Goal: Task Accomplishment & Management: Complete application form

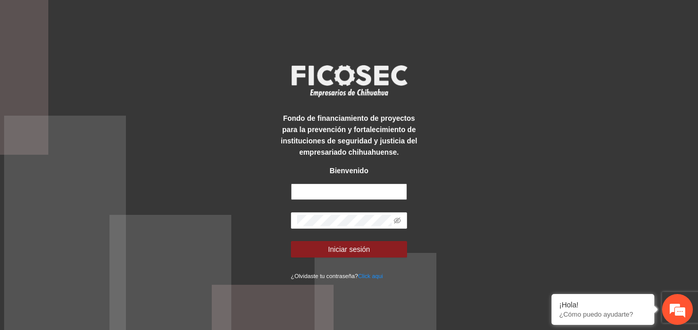
click at [327, 196] on input "text" at bounding box center [349, 191] width 116 height 16
type input "**********"
click at [478, 203] on div "**********" at bounding box center [349, 165] width 698 height 330
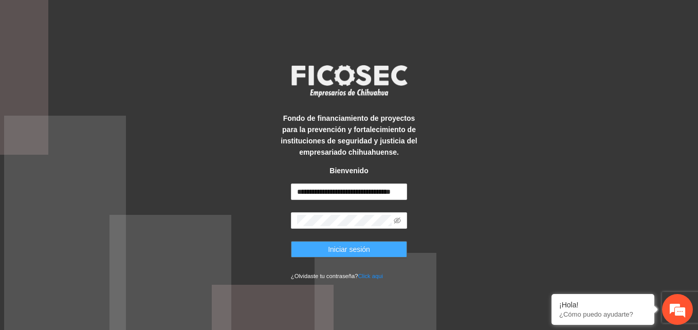
click at [360, 247] on span "Iniciar sesión" at bounding box center [349, 249] width 42 height 11
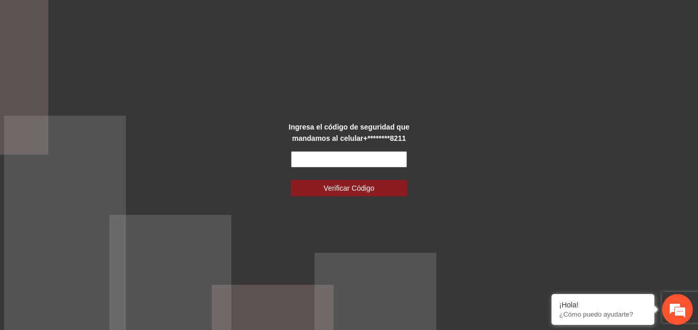
click at [305, 160] on input "text" at bounding box center [349, 159] width 116 height 16
paste input "******"
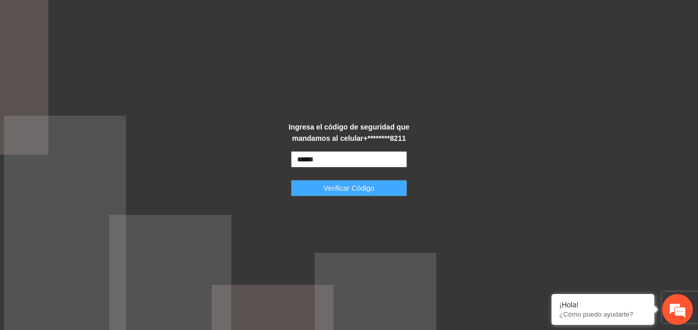
type input "******"
click at [331, 188] on span "Verificar Código" at bounding box center [349, 187] width 51 height 11
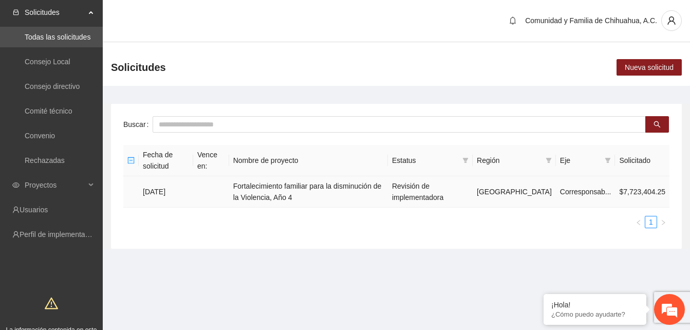
click at [279, 189] on td "Fortalecimiento familiar para la disminución de la Violencia, Año 4" at bounding box center [308, 191] width 159 height 31
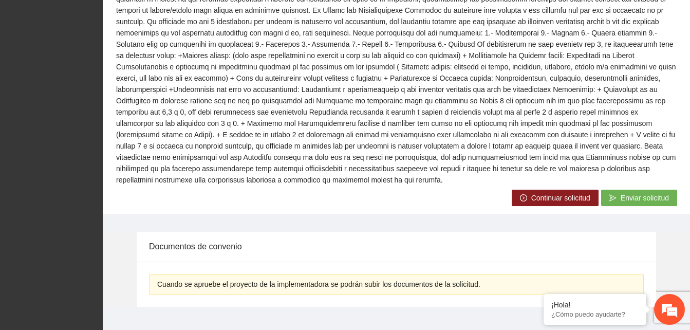
scroll to position [442, 0]
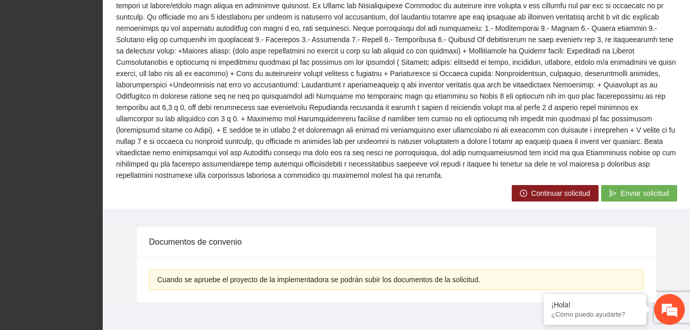
click at [569, 188] on span "Continuar solicitud" at bounding box center [560, 193] width 59 height 11
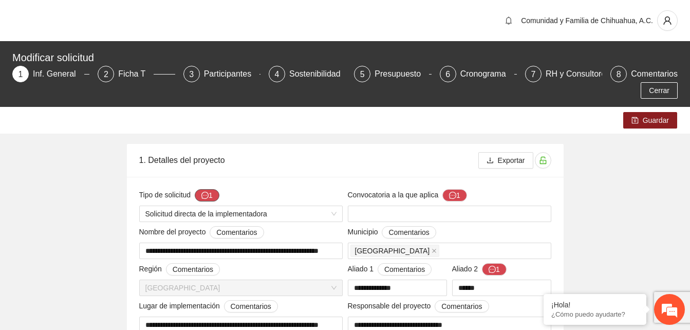
click at [210, 195] on button "1" at bounding box center [207, 195] width 25 height 12
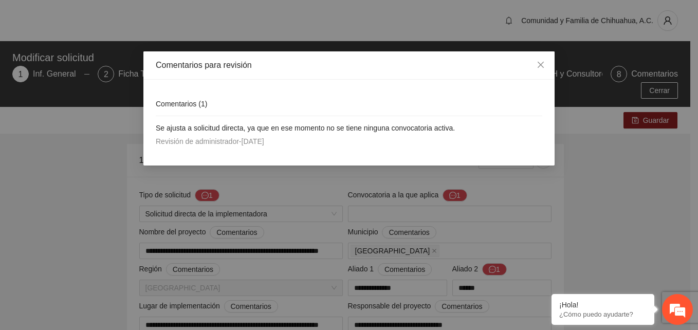
click at [107, 198] on div "Comentarios para revisión Comentarios ( 1 ) Se ajusta a solicitud directa, ya q…" at bounding box center [349, 165] width 698 height 330
click at [539, 63] on icon "close" at bounding box center [541, 65] width 6 height 6
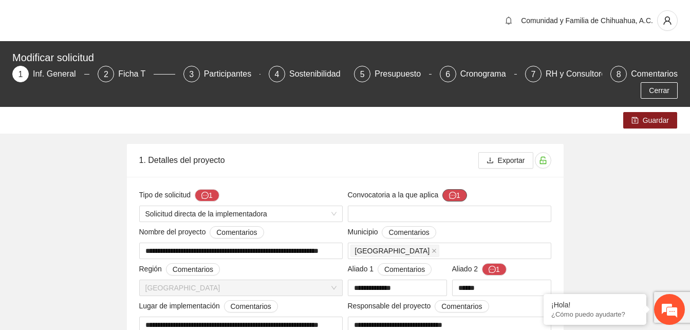
click at [458, 197] on button "1" at bounding box center [455, 195] width 25 height 12
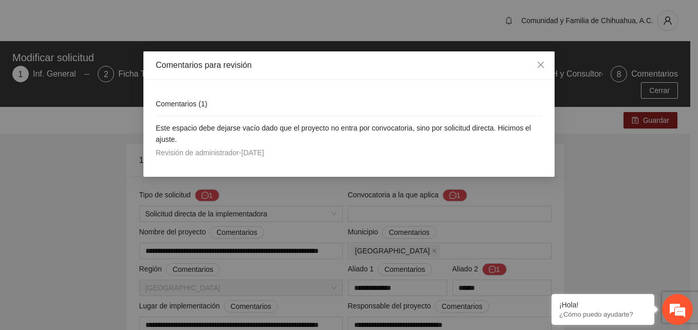
click at [91, 167] on div "Comentarios para revisión Comentarios ( 1 ) Este espacio debe dejarse vacío dad…" at bounding box center [349, 165] width 698 height 330
click at [543, 63] on icon "close" at bounding box center [541, 65] width 6 height 6
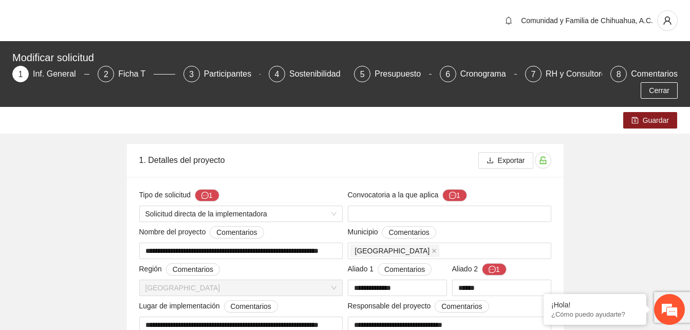
click at [0, 243] on html "**********" at bounding box center [345, 165] width 690 height 330
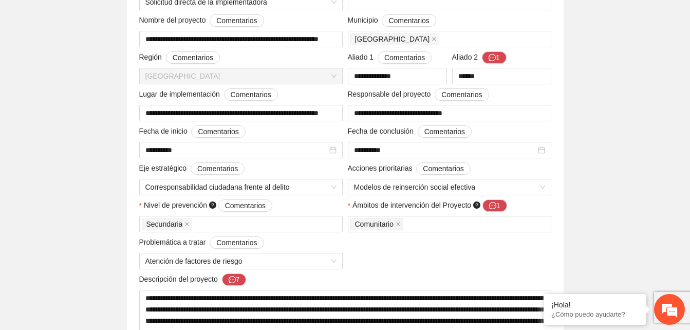
scroll to position [226, 0]
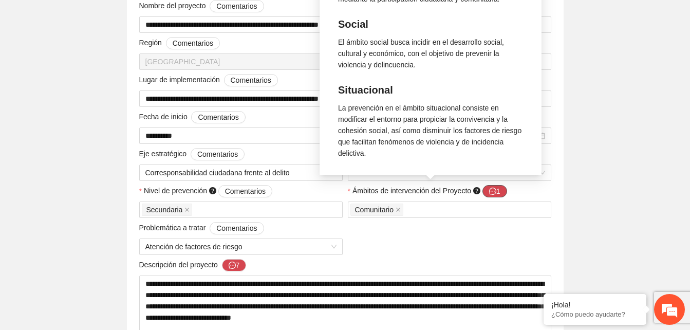
click at [496, 189] on icon "message" at bounding box center [492, 191] width 7 height 7
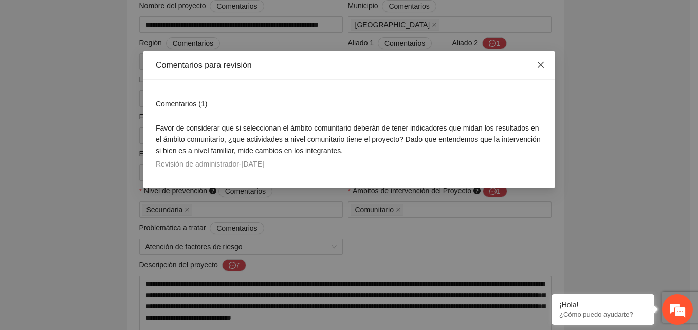
click at [541, 66] on icon "close" at bounding box center [541, 65] width 6 height 6
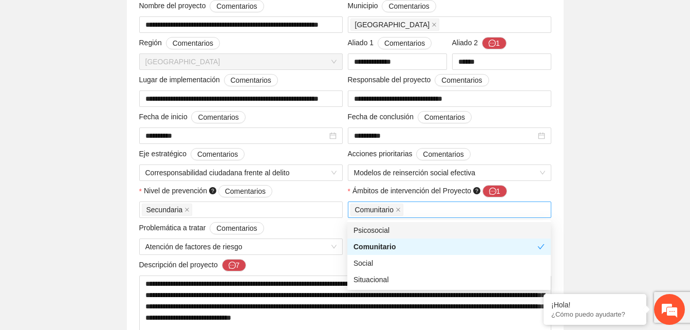
click at [446, 211] on div "Comunitario" at bounding box center [450, 210] width 198 height 14
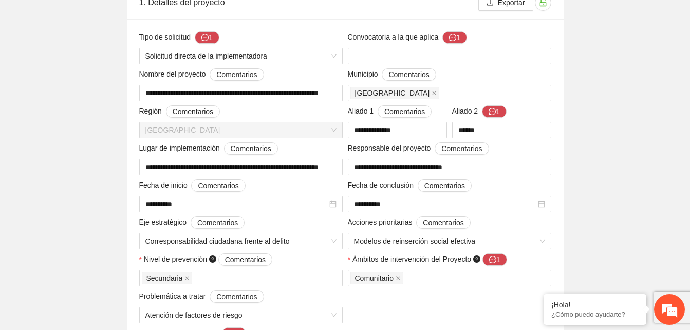
scroll to position [123, 0]
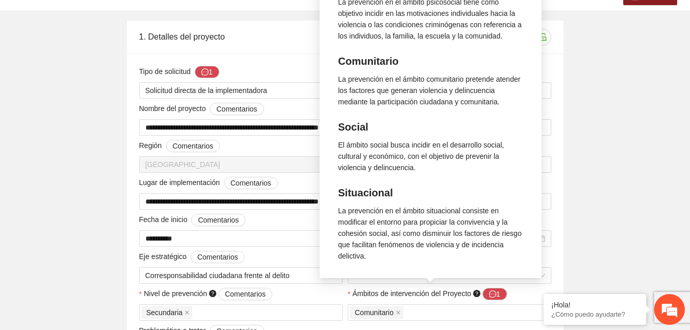
click at [455, 295] on span "Ámbitos de intervención del Proyecto 1" at bounding box center [430, 294] width 155 height 12
click at [483, 295] on button "1" at bounding box center [495, 294] width 25 height 12
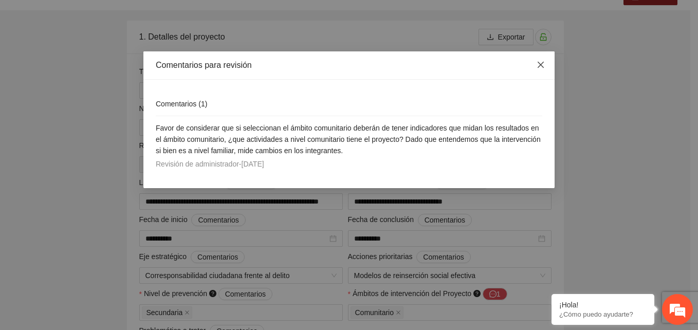
click at [541, 65] on icon "close" at bounding box center [541, 65] width 6 height 6
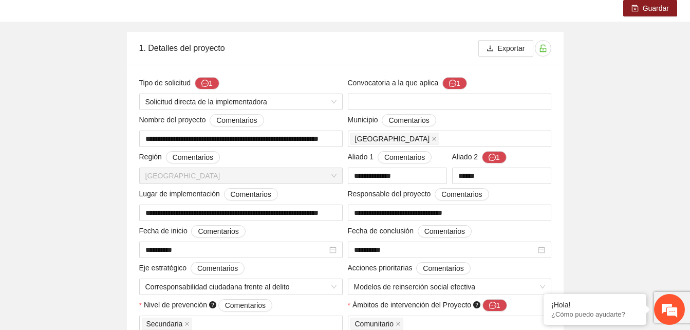
scroll to position [103, 0]
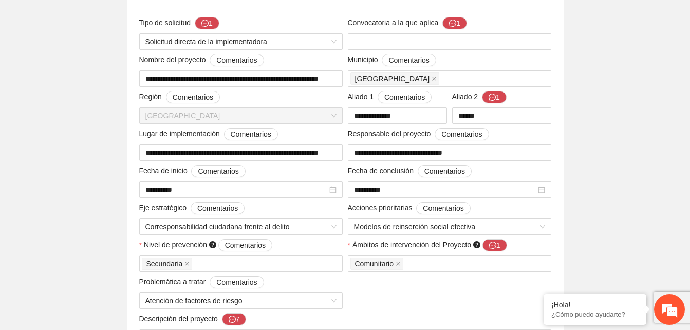
scroll to position [185, 0]
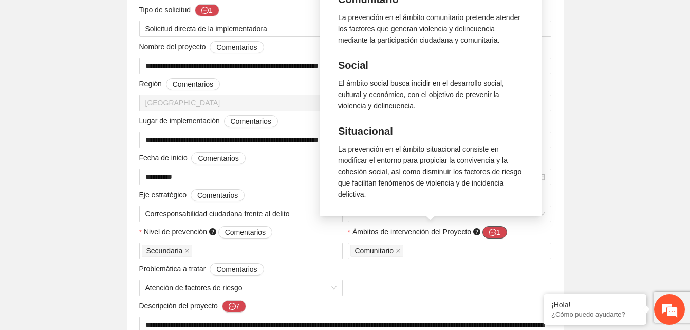
click at [501, 231] on button "1" at bounding box center [495, 232] width 25 height 12
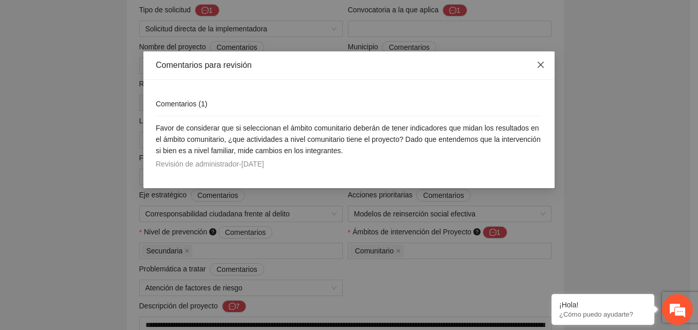
click at [542, 66] on icon "close" at bounding box center [541, 65] width 8 height 8
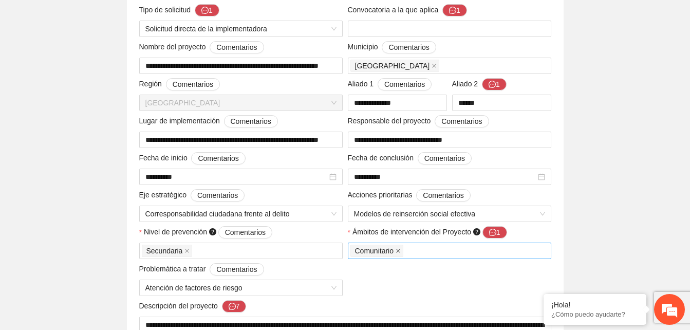
click at [400, 251] on icon "close" at bounding box center [398, 250] width 5 height 5
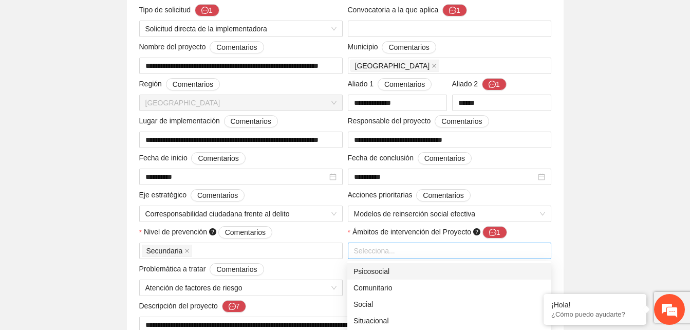
click at [400, 251] on div at bounding box center [450, 251] width 198 height 12
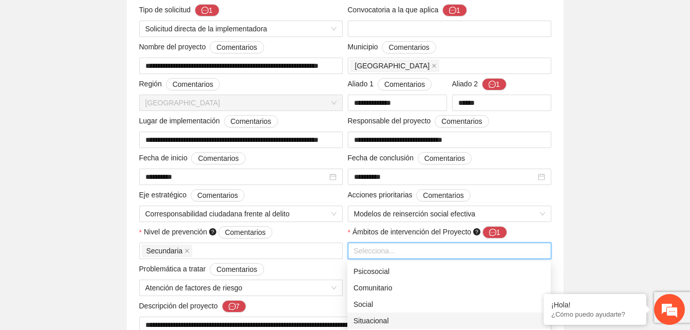
click at [371, 321] on div "Situacional" at bounding box center [449, 320] width 191 height 11
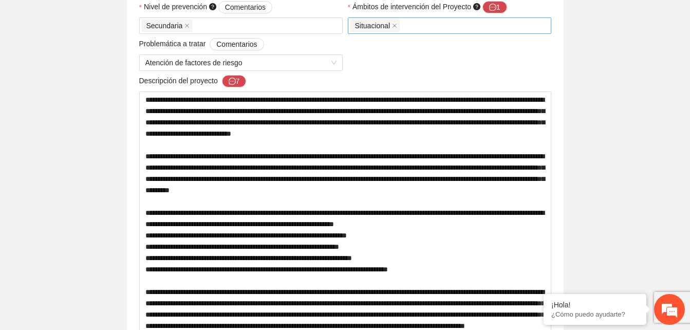
scroll to position [411, 0]
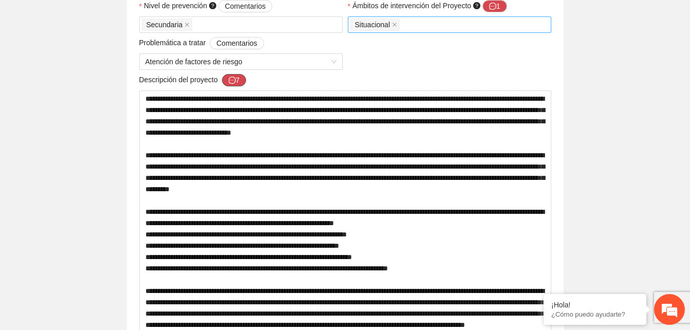
click at [234, 81] on icon "message" at bounding box center [232, 80] width 7 height 7
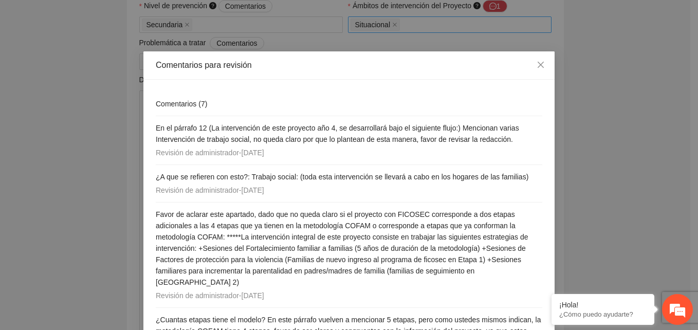
click at [9, 188] on div "Comentarios para revisión Comentarios ( 7 ) En el párrafo 12 (La intervención d…" at bounding box center [349, 165] width 698 height 330
click at [539, 63] on icon "close" at bounding box center [541, 65] width 6 height 6
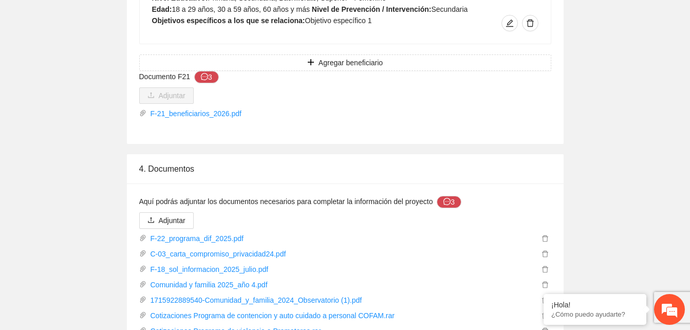
scroll to position [6633, 0]
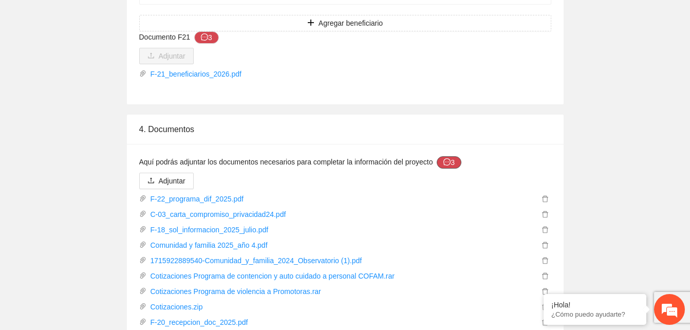
click at [455, 156] on button "3" at bounding box center [449, 162] width 25 height 12
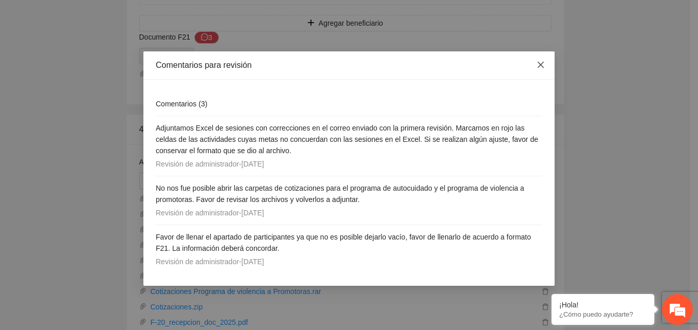
click at [543, 64] on icon "close" at bounding box center [541, 65] width 6 height 6
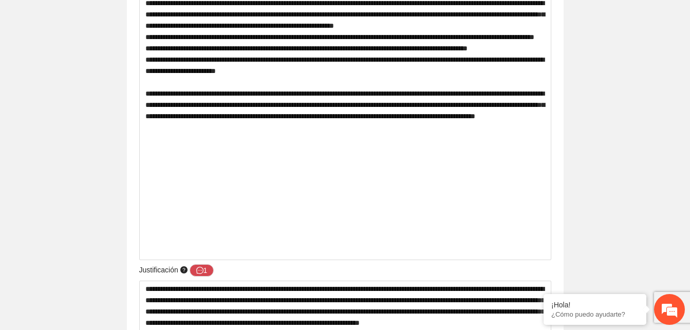
scroll to position [1308, 0]
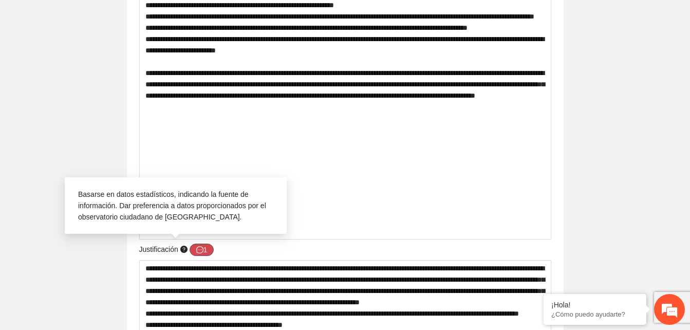
click at [206, 253] on button "1" at bounding box center [202, 250] width 25 height 12
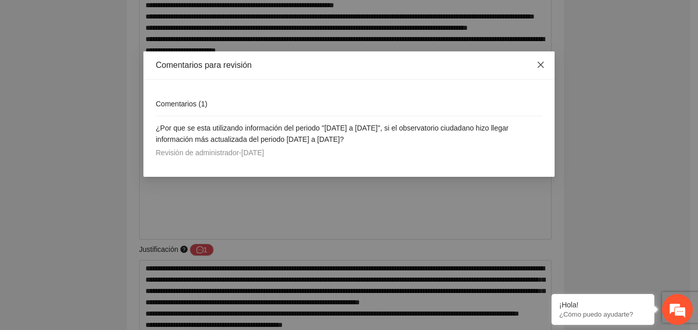
click at [542, 63] on icon "close" at bounding box center [541, 65] width 8 height 8
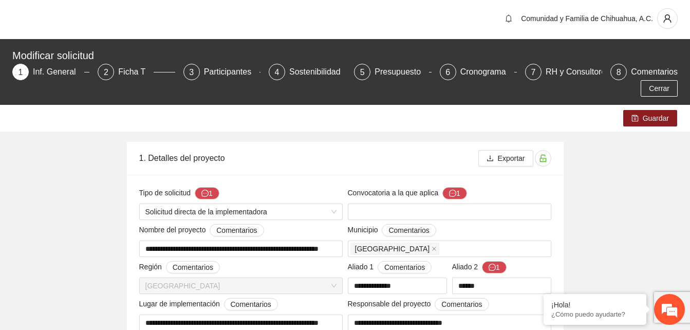
scroll to position [0, 0]
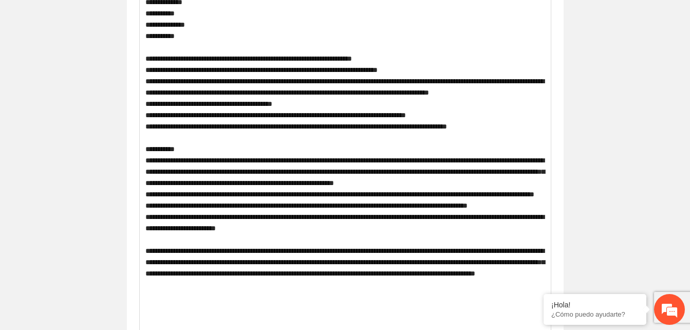
scroll to position [1131, 0]
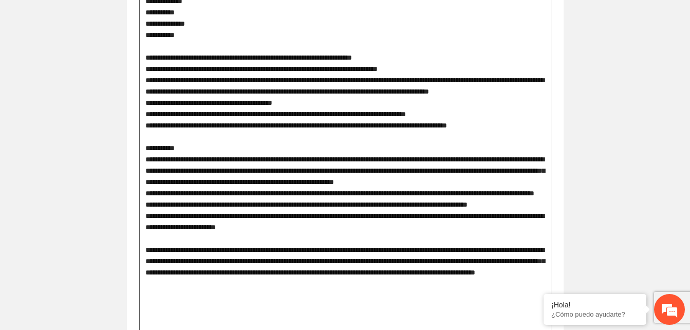
type textarea "**********"
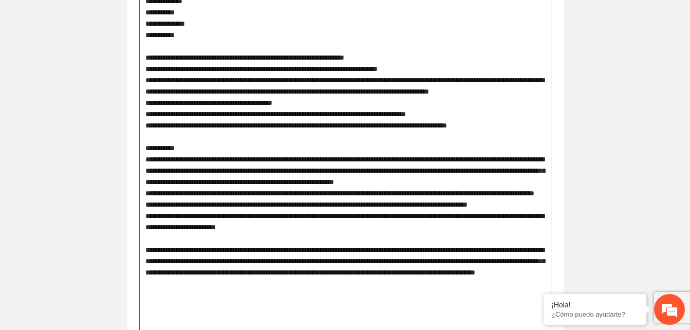
type textarea "**********"
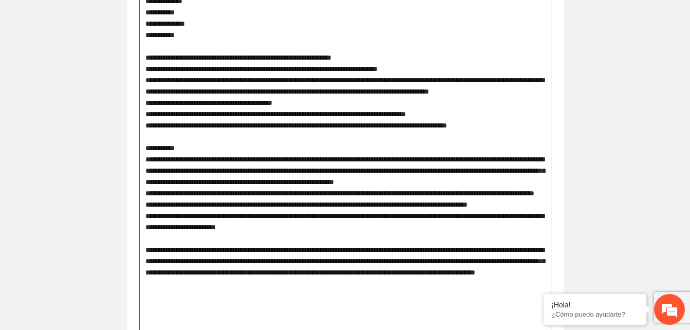
type textarea "**********"
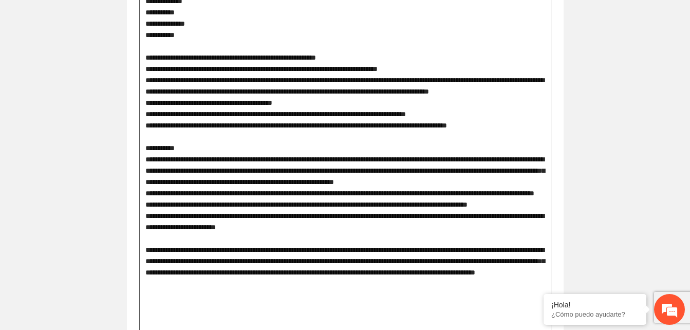
type textarea "**********"
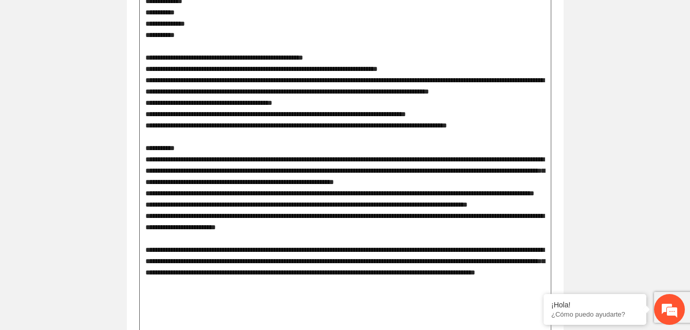
type textarea "**********"
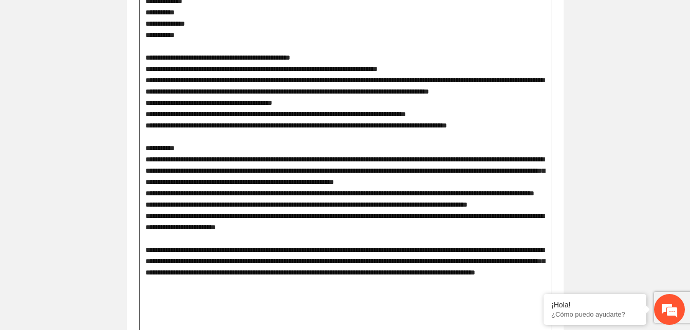
type textarea "**********"
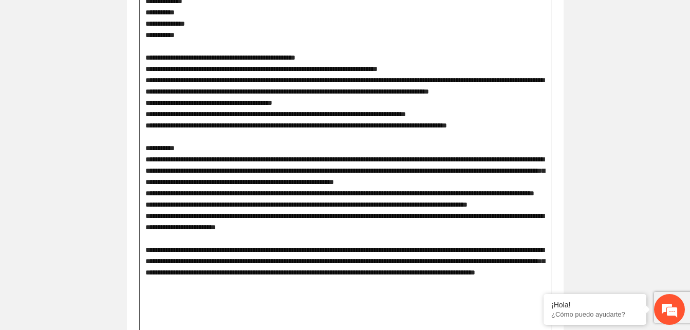
type textarea "**********"
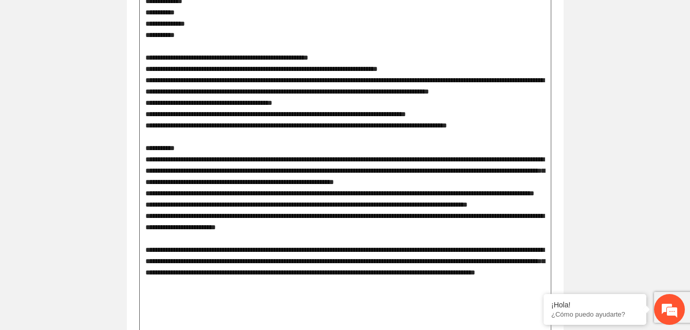
type textarea "**********"
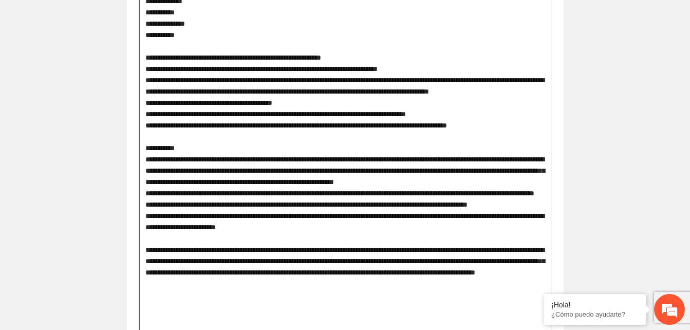
type textarea "**********"
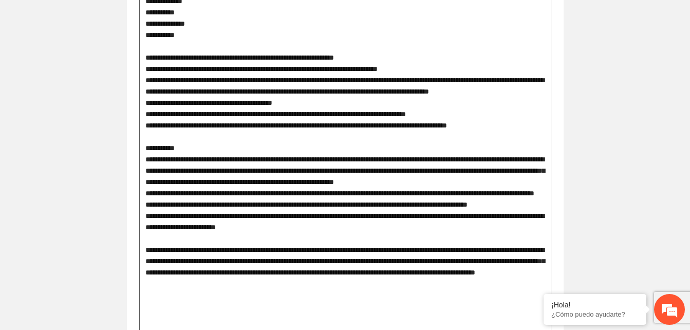
type textarea "**********"
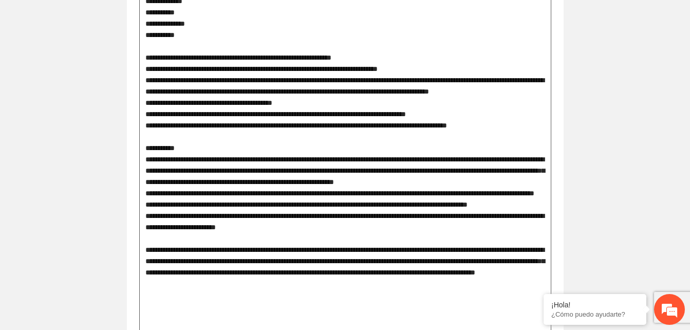
type textarea "**********"
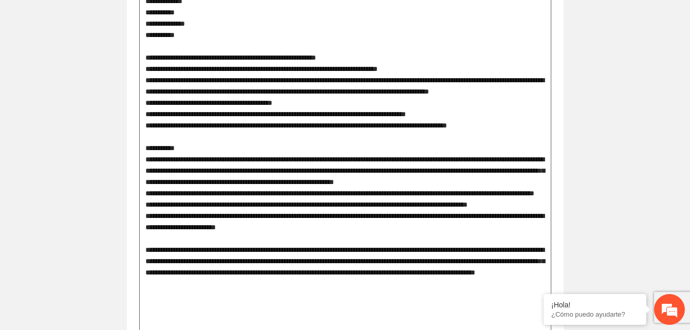
type textarea "**********"
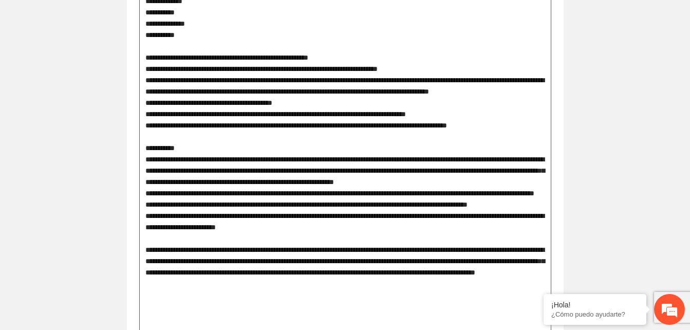
type textarea "**********"
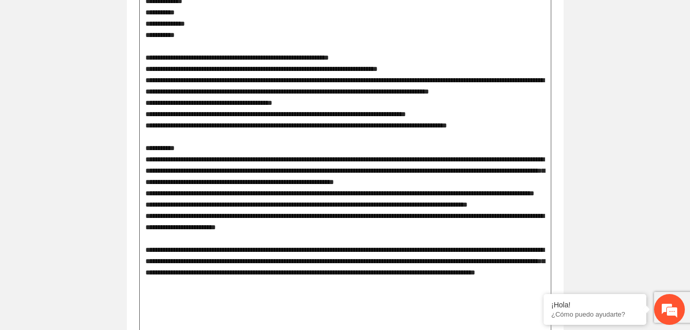
type textarea "**********"
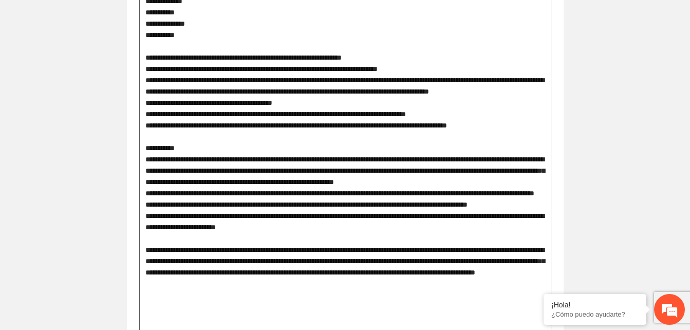
type textarea "**********"
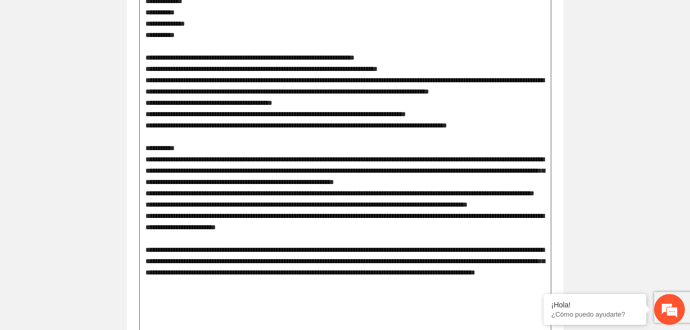
type textarea "**********"
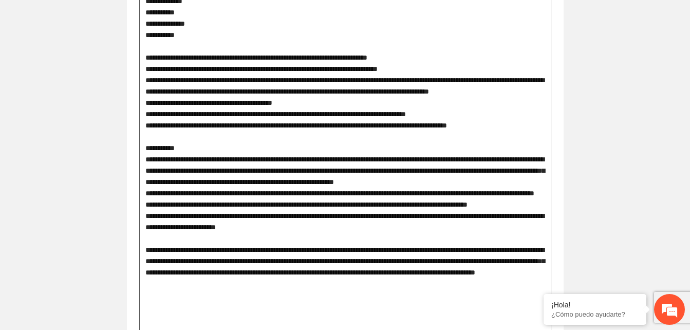
type textarea "**********"
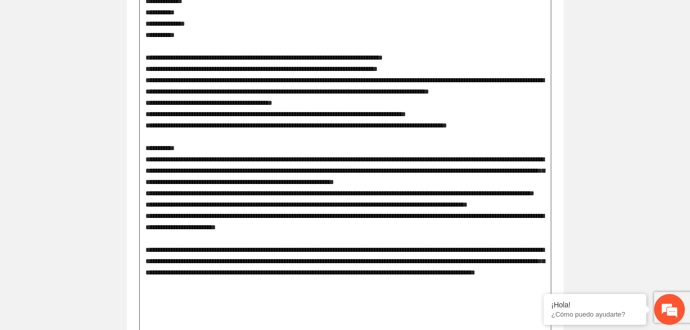
type textarea "**********"
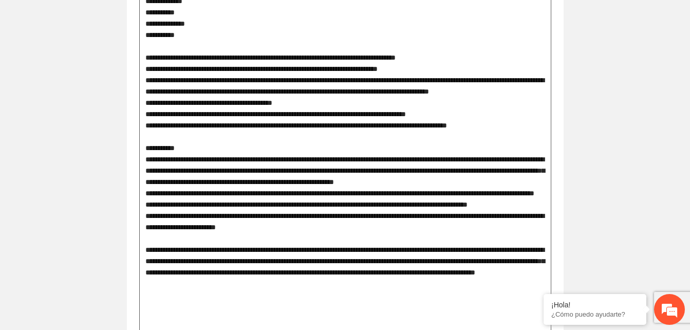
type textarea "**********"
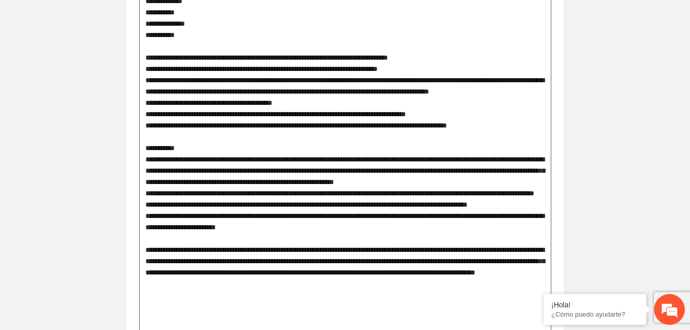
type textarea "**********"
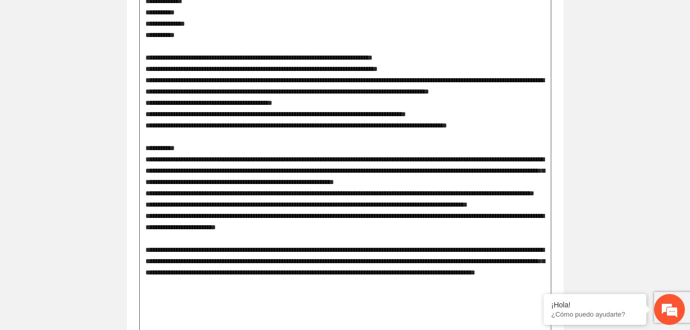
type textarea "**********"
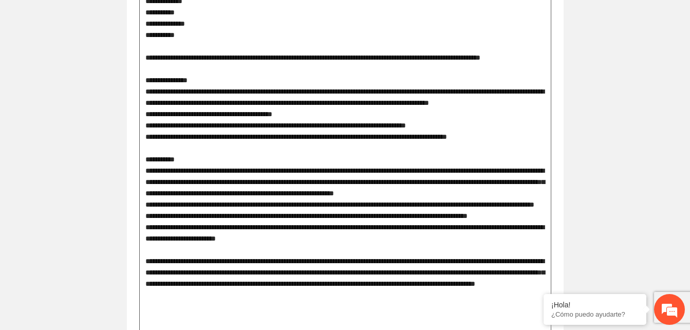
drag, startPoint x: 507, startPoint y: 183, endPoint x: 509, endPoint y: 194, distance: 11.1
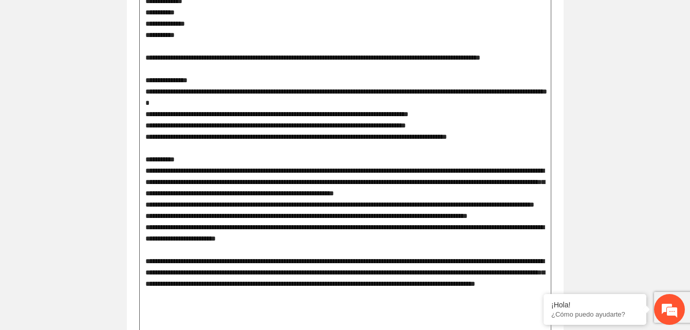
drag, startPoint x: 152, startPoint y: 237, endPoint x: 504, endPoint y: 248, distance: 352.3
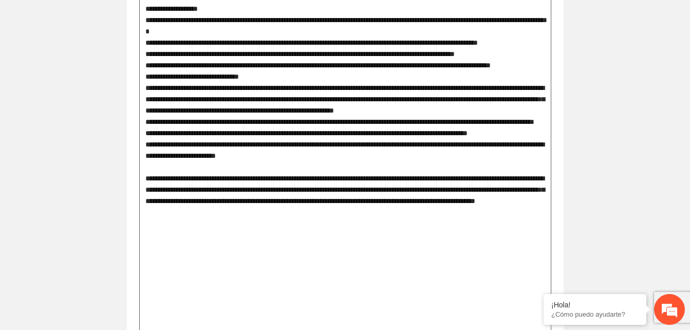
scroll to position [1202, 0]
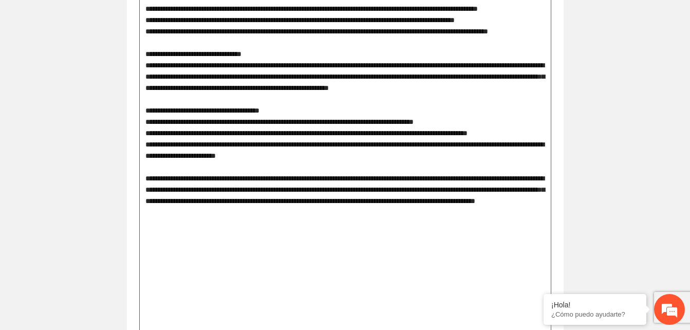
scroll to position [1236, 0]
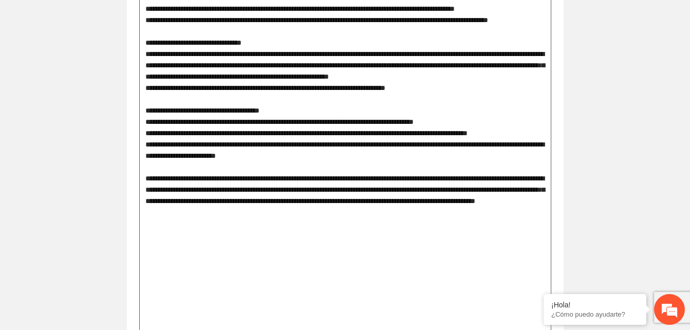
drag, startPoint x: 148, startPoint y: 261, endPoint x: 329, endPoint y: 278, distance: 182.7
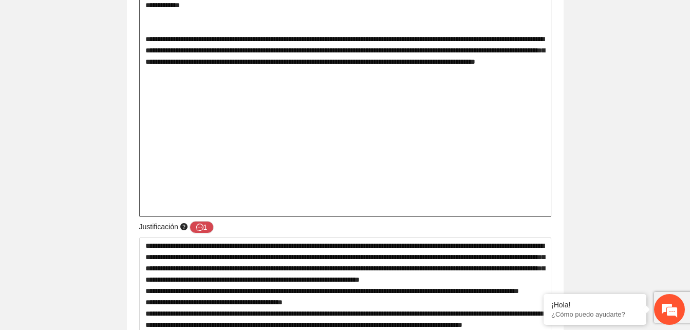
scroll to position [1412, 0]
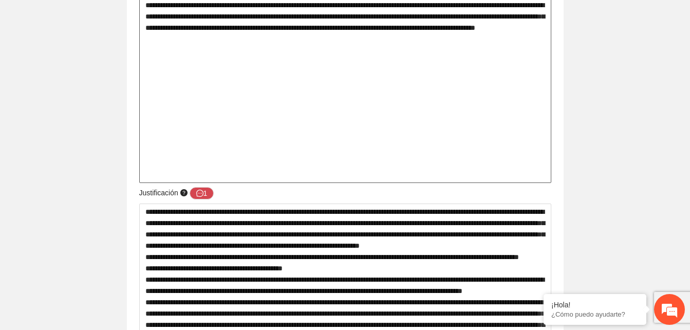
scroll to position [1387, 0]
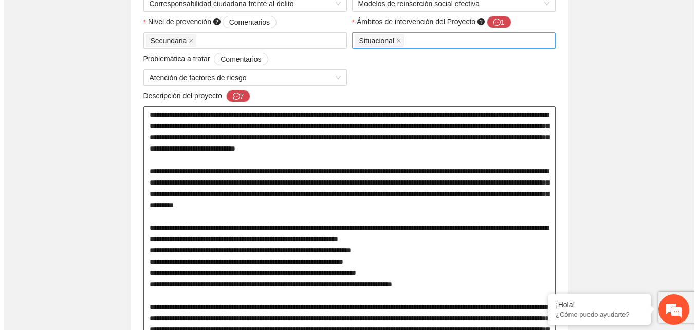
scroll to position [347, 0]
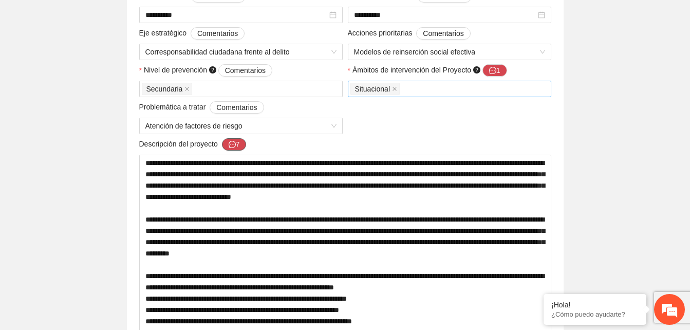
click at [231, 141] on icon "message" at bounding box center [232, 144] width 7 height 7
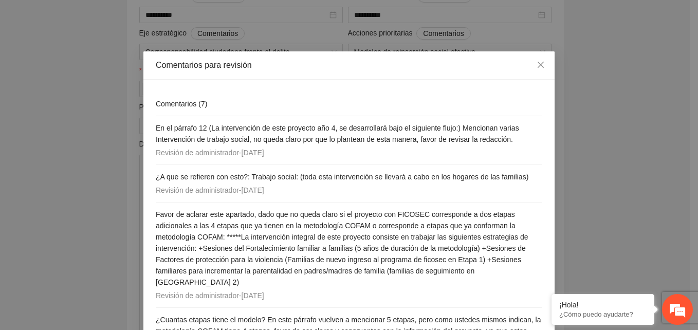
click at [37, 185] on div "Comentarios para revisión Comentarios ( 7 ) En el párrafo 12 (La intervención d…" at bounding box center [349, 165] width 698 height 330
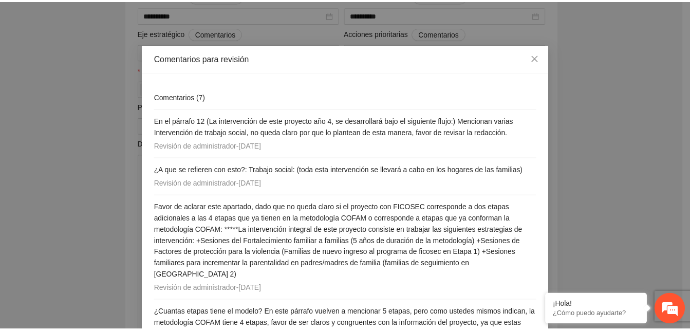
scroll to position [0, 0]
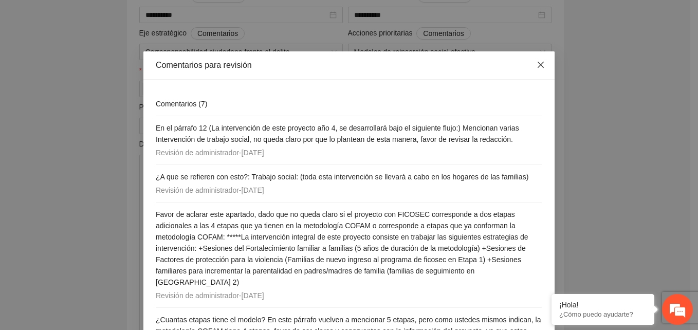
click at [539, 68] on icon "close" at bounding box center [541, 65] width 6 height 6
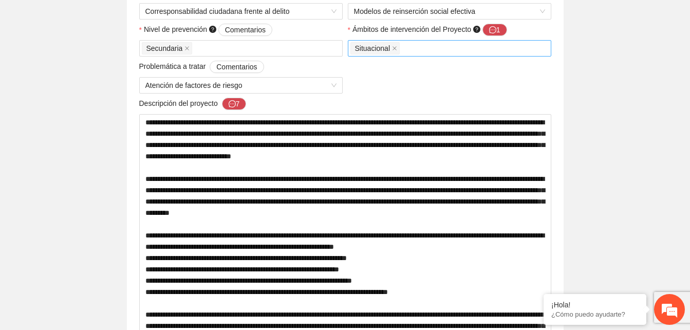
scroll to position [388, 0]
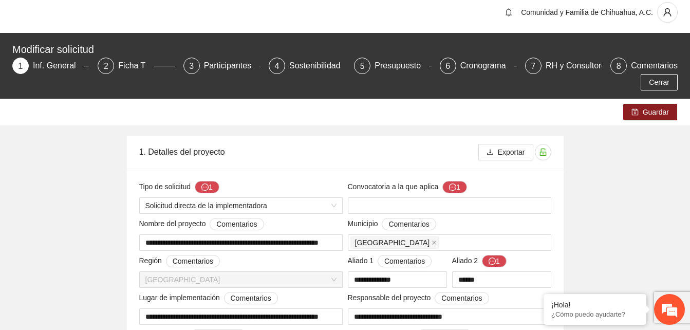
scroll to position [0, 0]
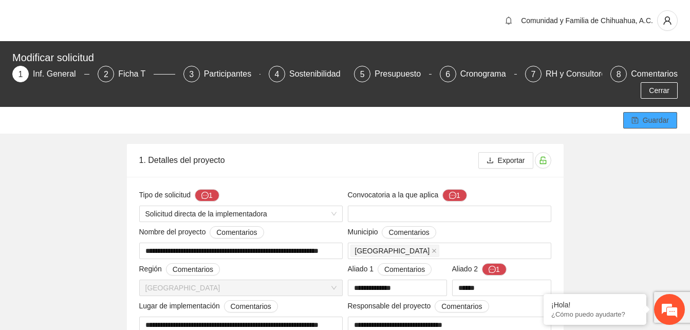
click at [653, 117] on span "Guardar" at bounding box center [656, 120] width 26 height 11
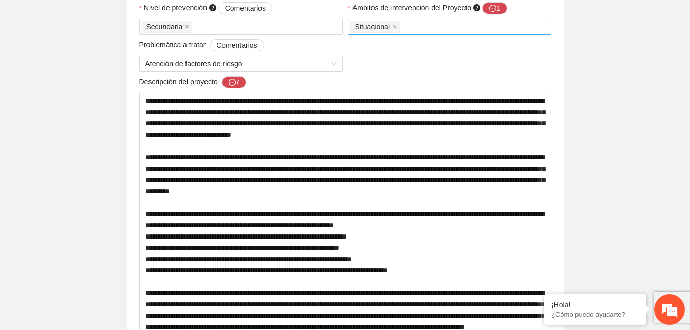
scroll to position [411, 0]
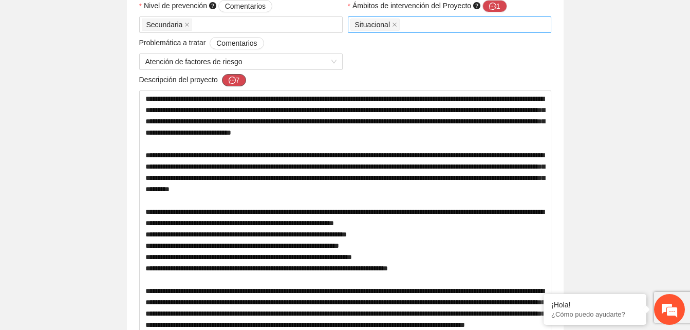
click at [240, 77] on button "7" at bounding box center [234, 80] width 25 height 12
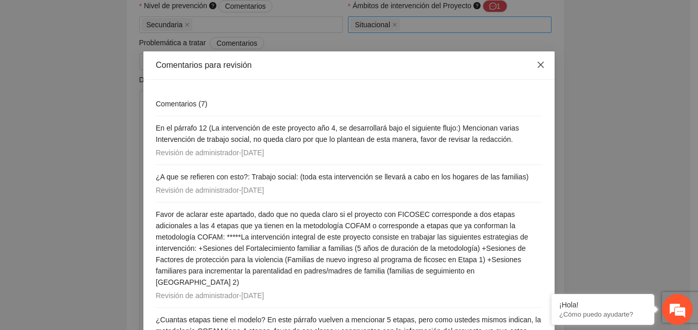
click at [538, 65] on icon "close" at bounding box center [541, 65] width 6 height 6
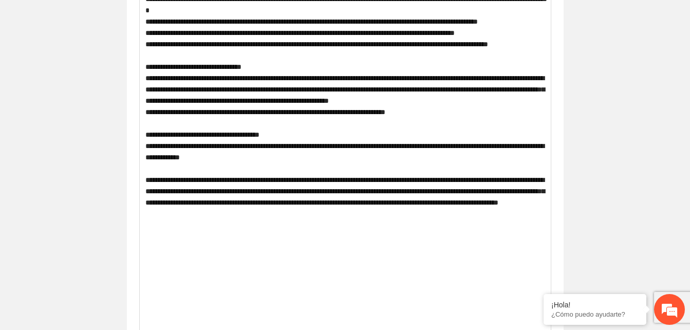
scroll to position [1213, 0]
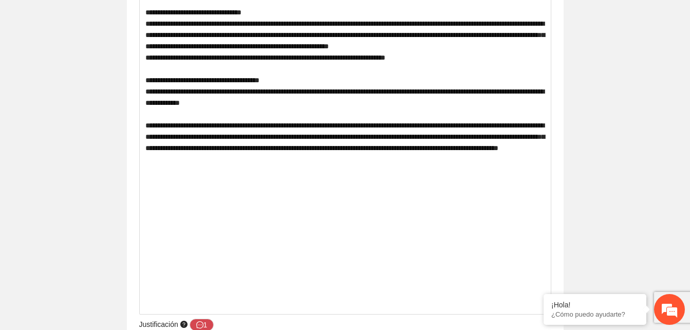
scroll to position [1254, 0]
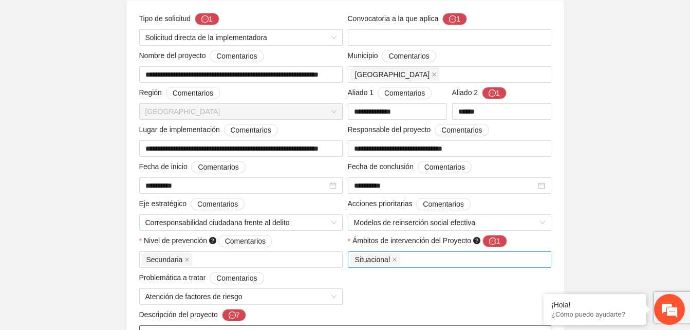
scroll to position [0, 0]
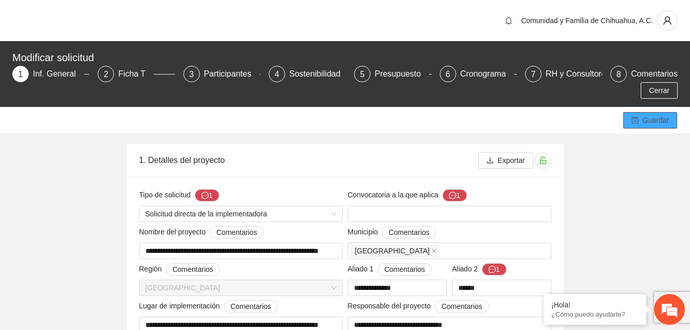
click at [652, 118] on span "Guardar" at bounding box center [656, 120] width 26 height 11
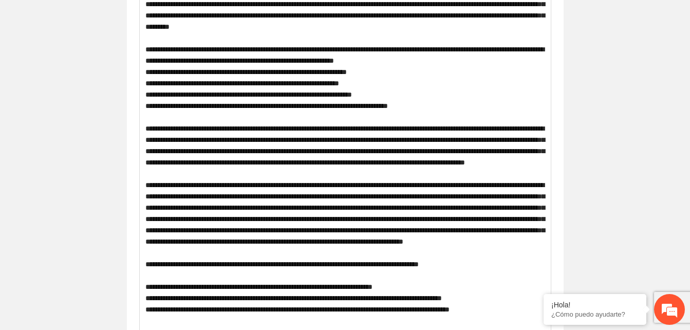
scroll to position [576, 0]
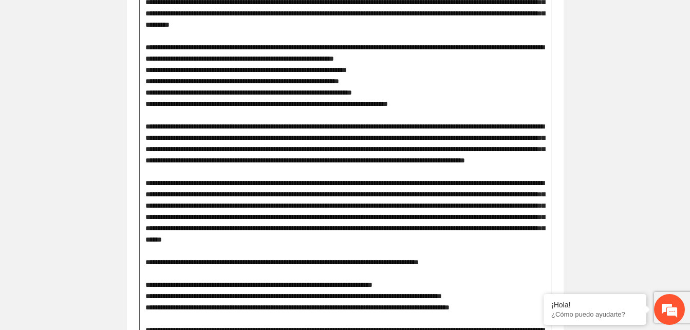
drag, startPoint x: 199, startPoint y: 247, endPoint x: 294, endPoint y: 280, distance: 100.1
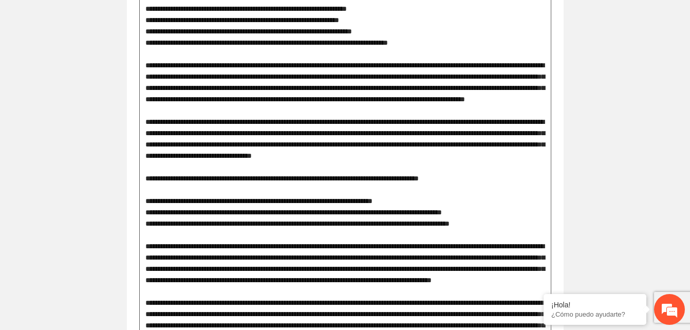
scroll to position [648, 0]
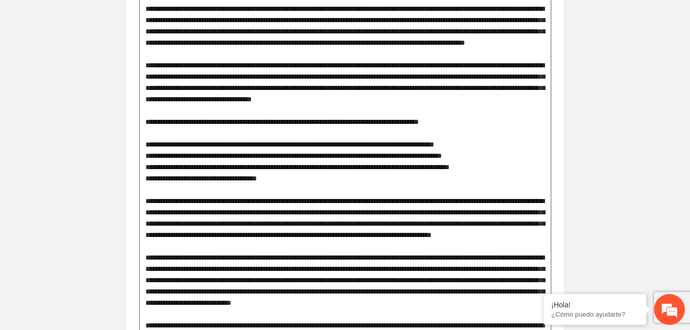
scroll to position [705, 0]
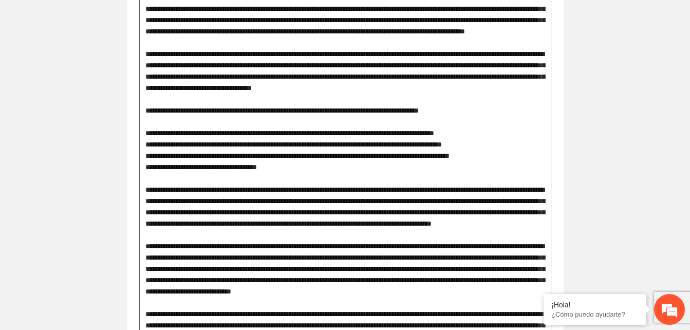
drag, startPoint x: 379, startPoint y: 272, endPoint x: 142, endPoint y: 216, distance: 243.4
click at [142, 216] on textarea at bounding box center [345, 319] width 412 height 1045
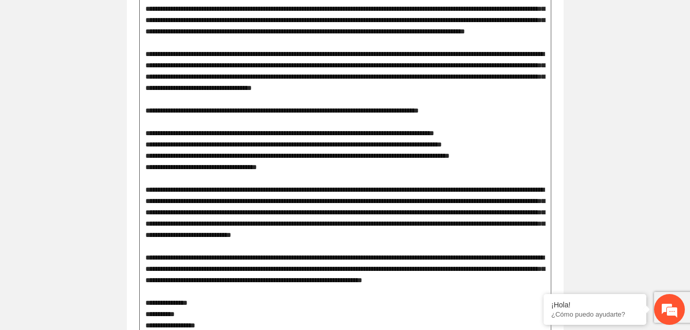
click at [527, 193] on textarea at bounding box center [345, 286] width 412 height 978
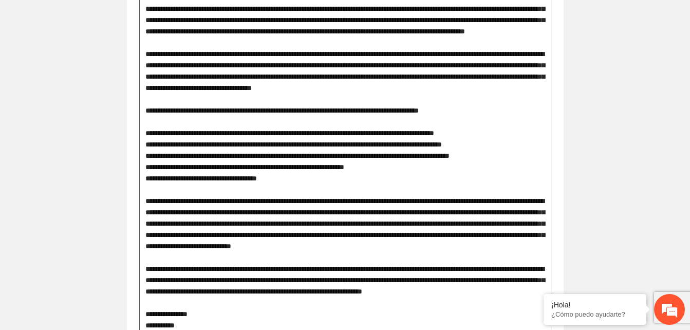
click at [304, 238] on textarea at bounding box center [345, 291] width 412 height 989
click at [274, 201] on textarea at bounding box center [345, 291] width 412 height 989
click at [352, 266] on textarea at bounding box center [345, 291] width 412 height 989
click at [393, 201] on textarea at bounding box center [345, 291] width 412 height 989
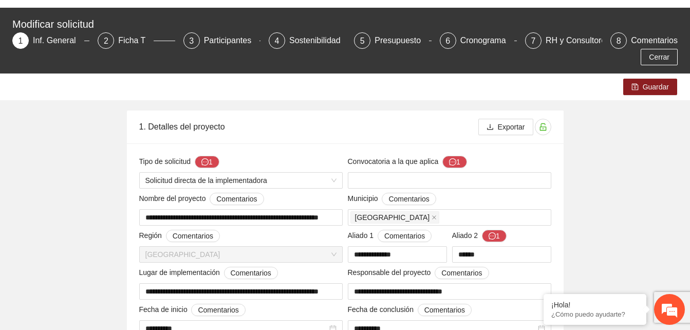
scroll to position [0, 0]
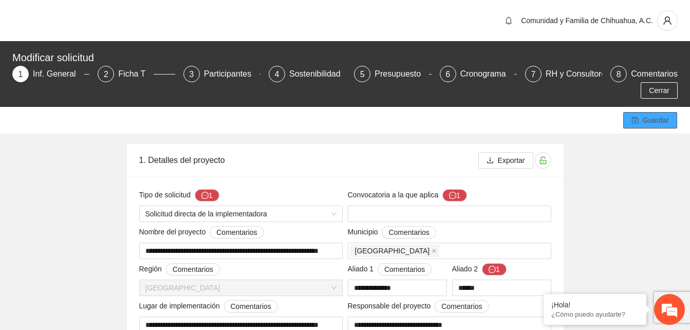
click at [649, 115] on span "Guardar" at bounding box center [656, 120] width 26 height 11
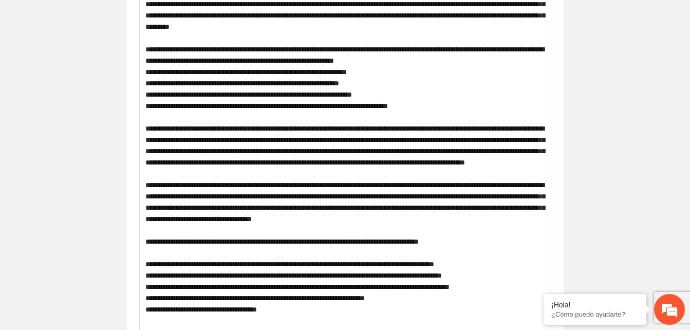
scroll to position [576, 0]
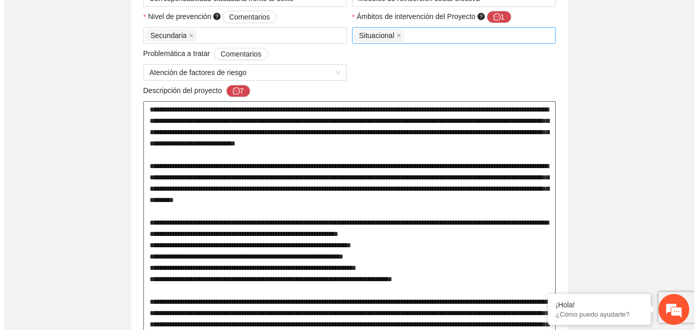
scroll to position [424, 0]
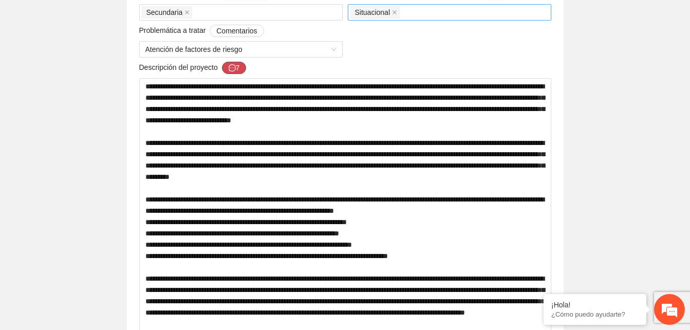
click at [232, 66] on icon "message" at bounding box center [232, 67] width 7 height 7
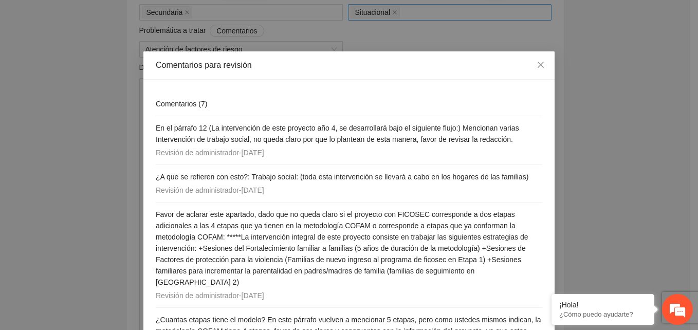
click at [2, 111] on div "Comentarios para revisión Comentarios ( 7 ) En el párrafo 12 (La intervención d…" at bounding box center [349, 165] width 698 height 330
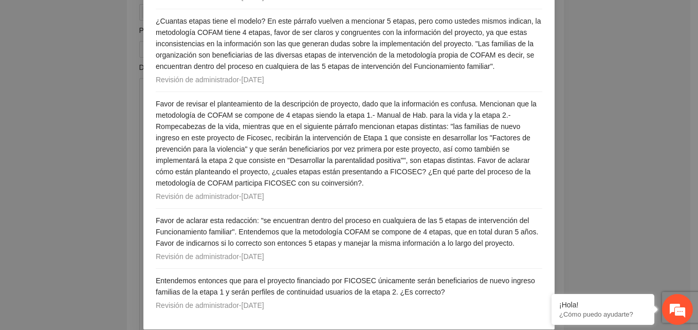
scroll to position [299, 0]
click at [646, 88] on div "Comentarios para revisión Comentarios ( 7 ) En el párrafo 12 (La intervención d…" at bounding box center [349, 165] width 698 height 330
click at [621, 114] on div "Comentarios para revisión Comentarios ( 7 ) En el párrafo 12 (La intervención d…" at bounding box center [349, 165] width 698 height 330
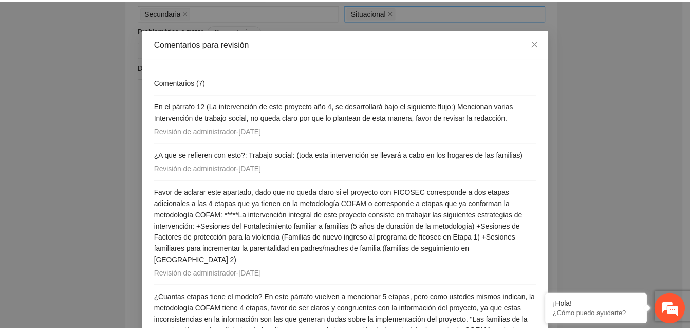
scroll to position [0, 0]
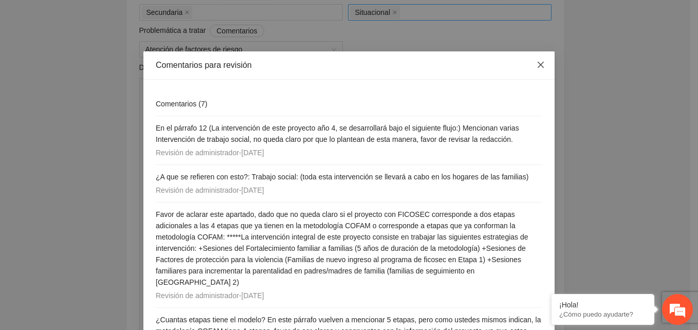
click at [540, 67] on icon "close" at bounding box center [541, 65] width 8 height 8
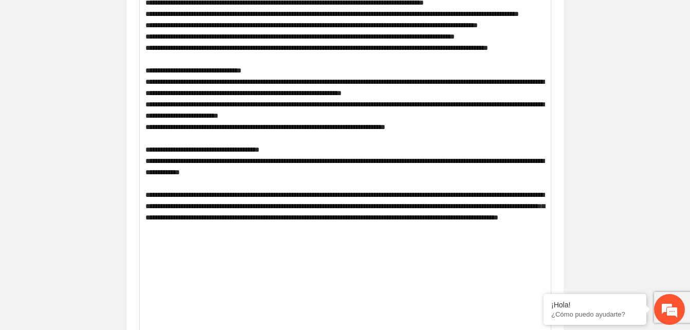
scroll to position [1143, 0]
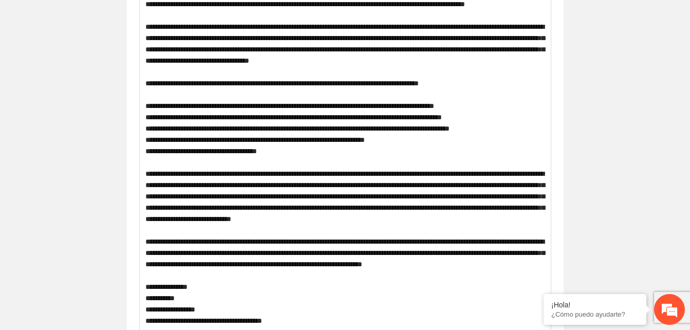
scroll to position [711, 0]
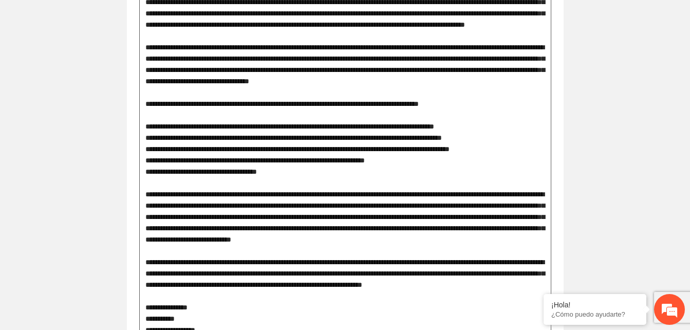
click at [488, 184] on textarea at bounding box center [345, 284] width 412 height 989
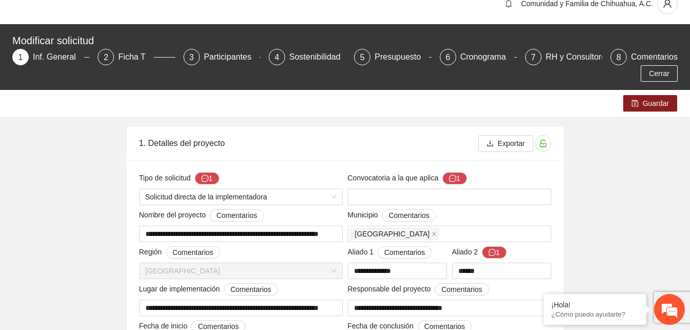
scroll to position [6, 0]
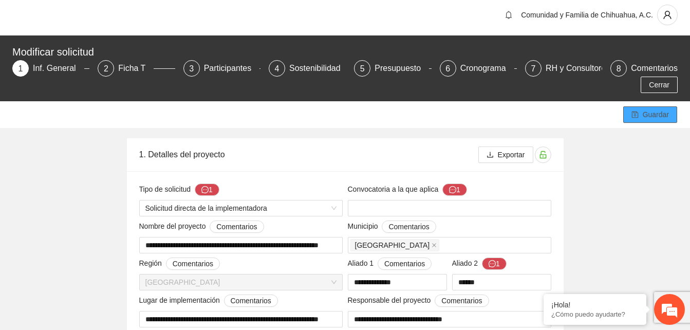
click at [652, 109] on span "Guardar" at bounding box center [656, 114] width 26 height 11
click at [623, 106] on button "Guardar" at bounding box center [650, 114] width 54 height 16
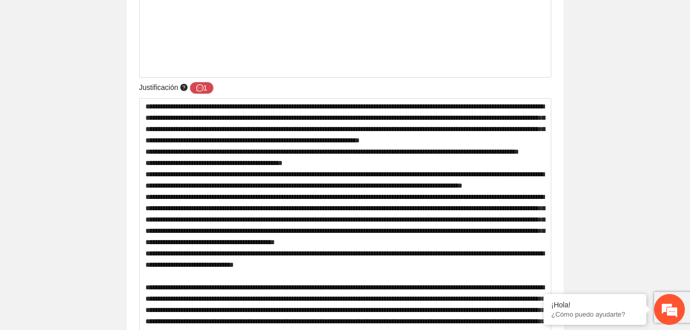
scroll to position [1445, 0]
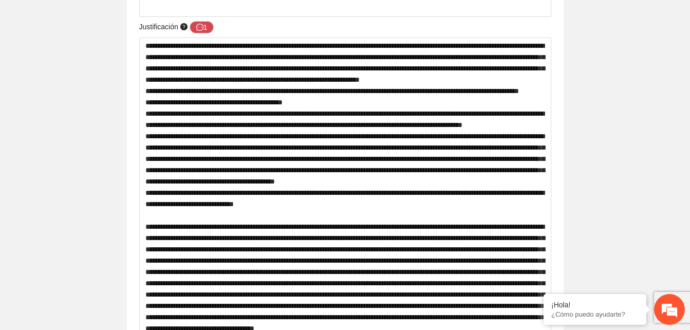
scroll to position [1486, 0]
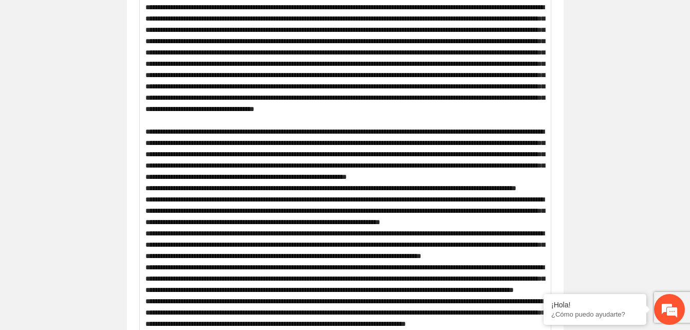
scroll to position [1650, 0]
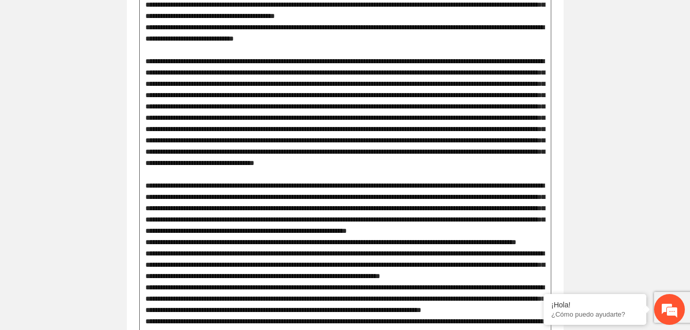
drag, startPoint x: 324, startPoint y: 162, endPoint x: 515, endPoint y: 233, distance: 204.1
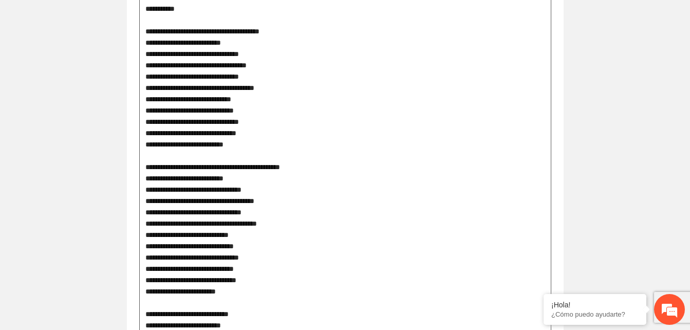
scroll to position [2099, 0]
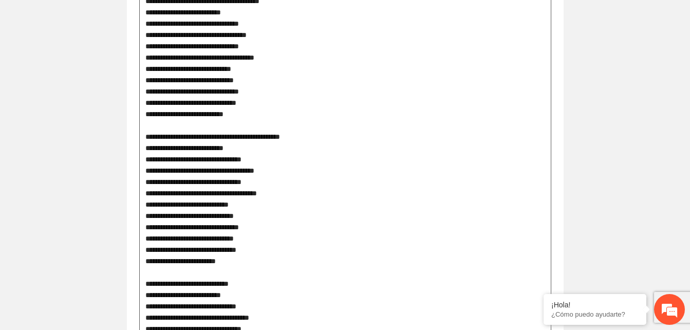
scroll to position [2032, 0]
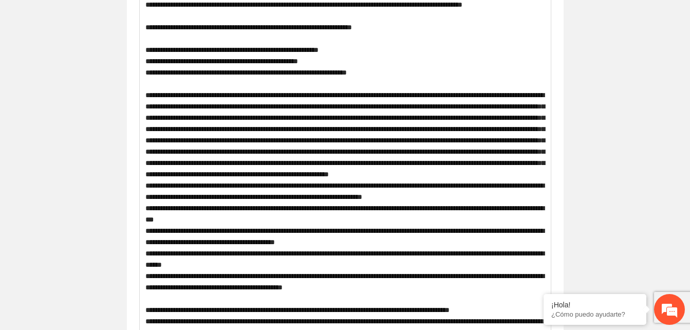
scroll to position [2607, 0]
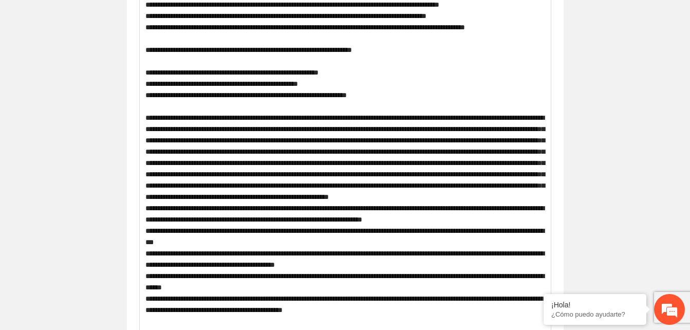
scroll to position [2587, 0]
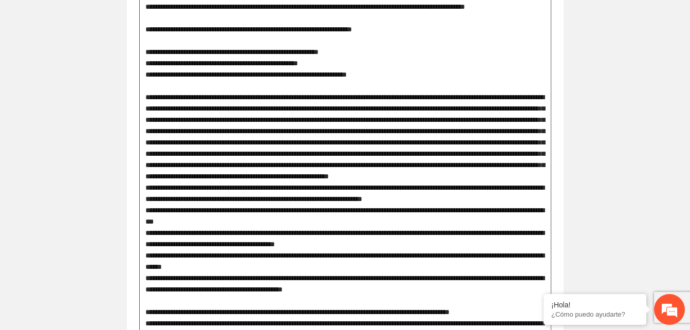
click at [324, 142] on textarea at bounding box center [345, 18] width 412 height 2165
click at [417, 132] on textarea at bounding box center [345, 18] width 412 height 2165
click at [327, 97] on textarea at bounding box center [345, 18] width 412 height 2165
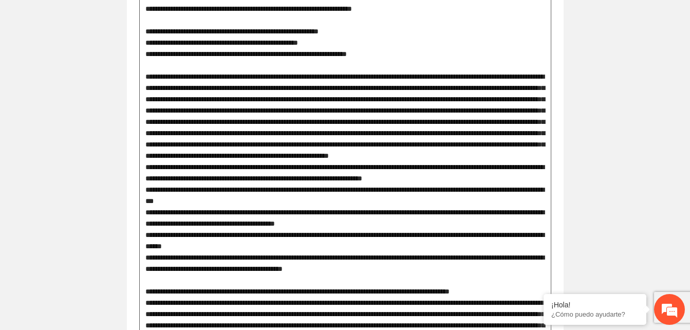
scroll to position [0, 0]
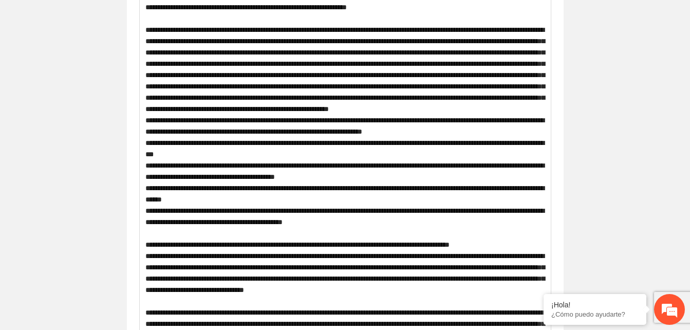
scroll to position [2652, 0]
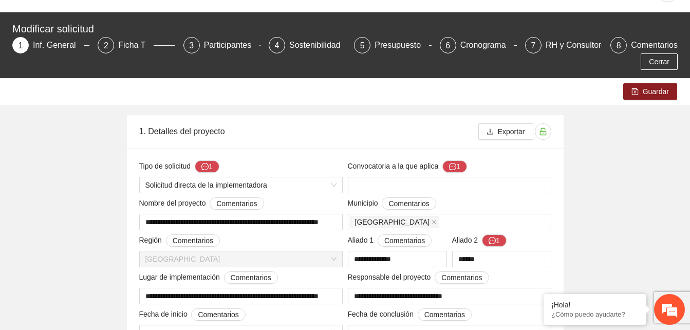
scroll to position [17, 0]
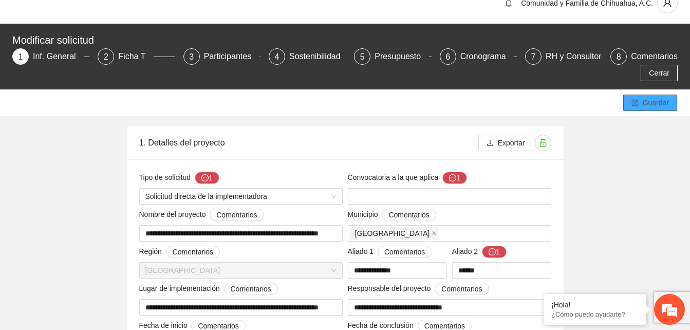
click at [635, 100] on icon "save" at bounding box center [635, 103] width 7 height 7
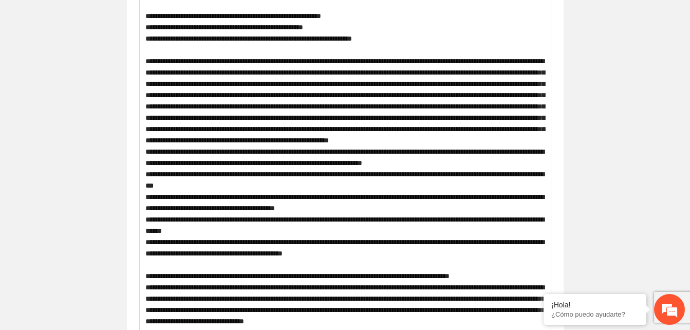
scroll to position [0, 0]
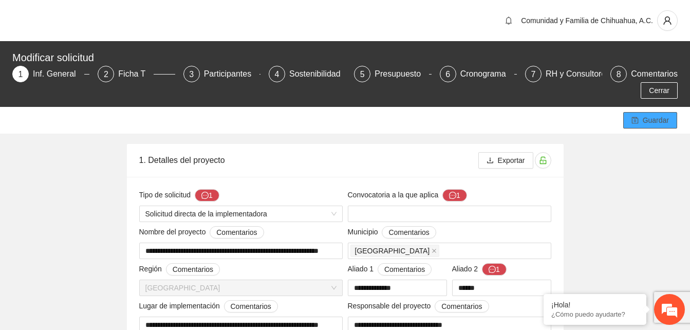
click at [650, 122] on span "Guardar" at bounding box center [656, 120] width 26 height 11
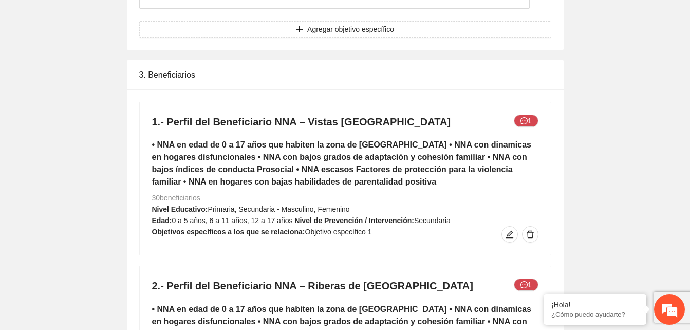
scroll to position [4133, 0]
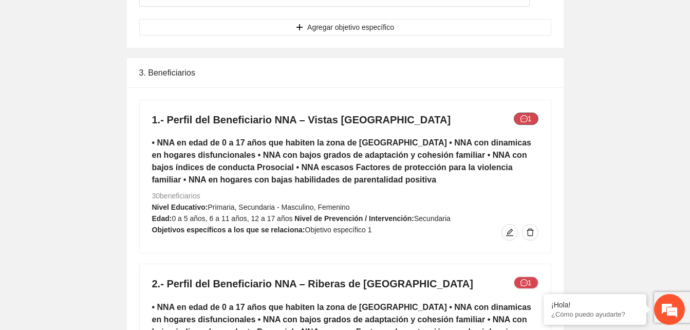
click at [522, 121] on icon "message" at bounding box center [524, 118] width 7 height 7
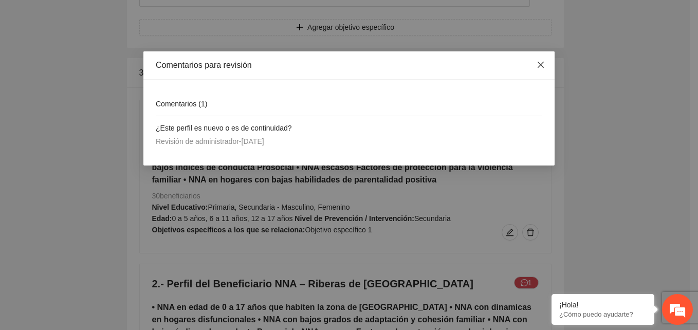
click at [543, 65] on icon "close" at bounding box center [541, 65] width 8 height 8
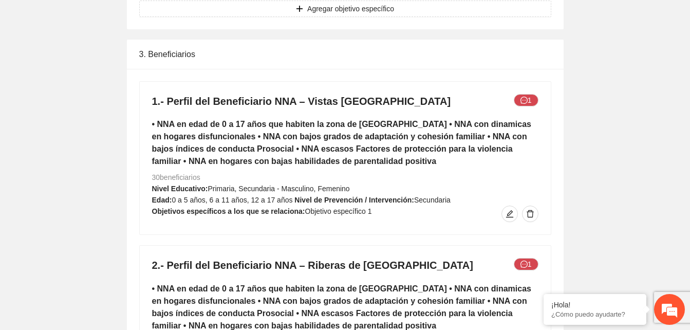
scroll to position [4153, 0]
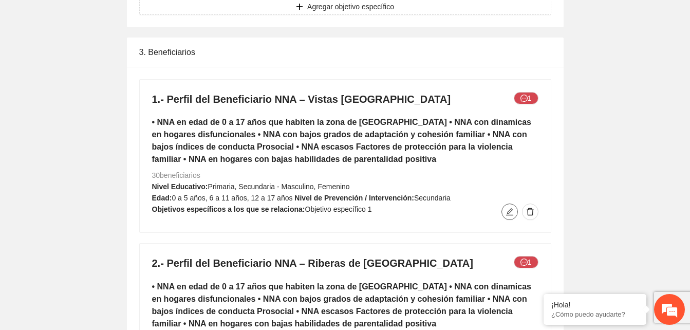
click at [509, 213] on icon "edit" at bounding box center [509, 211] width 7 height 7
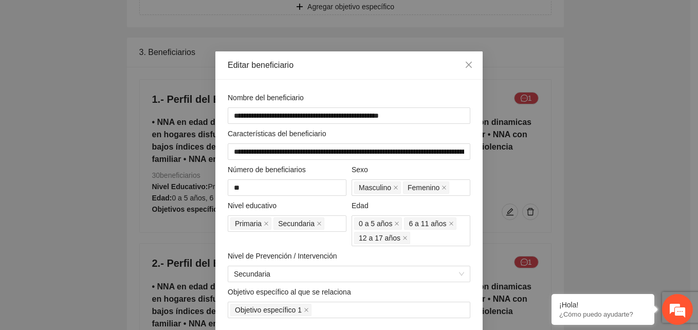
click at [677, 123] on div "**********" at bounding box center [349, 165] width 698 height 330
click at [403, 115] on input "**********" at bounding box center [349, 115] width 243 height 16
click at [466, 66] on icon "close" at bounding box center [469, 65] width 6 height 6
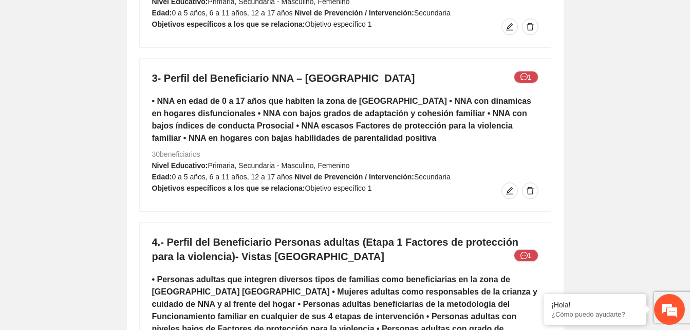
scroll to position [4564, 0]
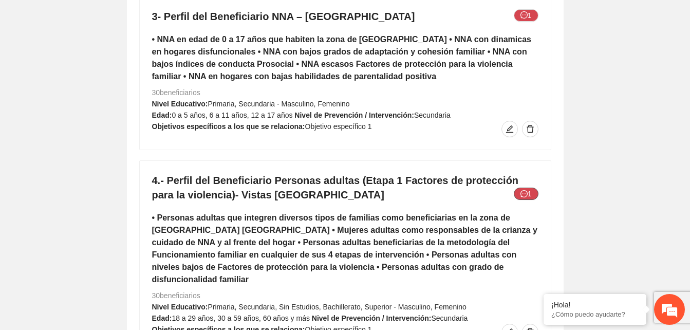
click at [525, 192] on icon "message" at bounding box center [524, 193] width 7 height 7
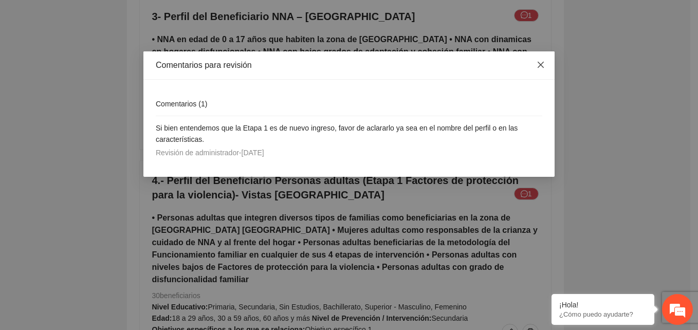
click at [539, 66] on icon "close" at bounding box center [541, 65] width 8 height 8
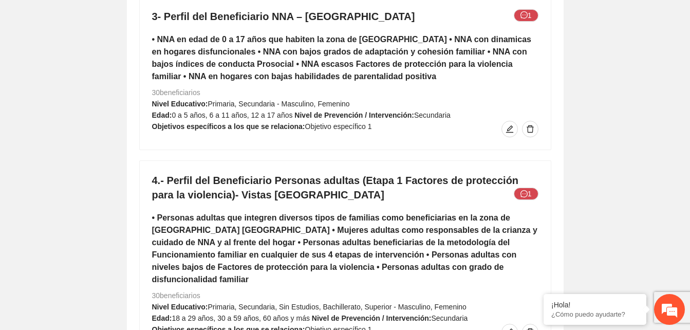
click at [523, 191] on icon "message" at bounding box center [524, 193] width 7 height 7
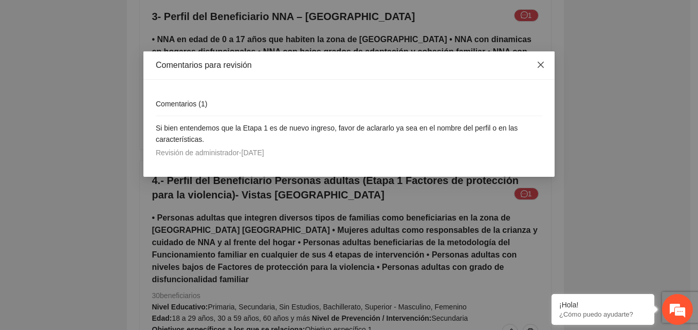
click at [541, 65] on icon "close" at bounding box center [541, 65] width 6 height 6
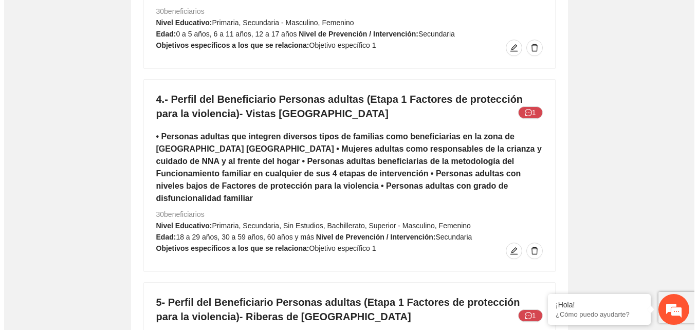
scroll to position [4647, 0]
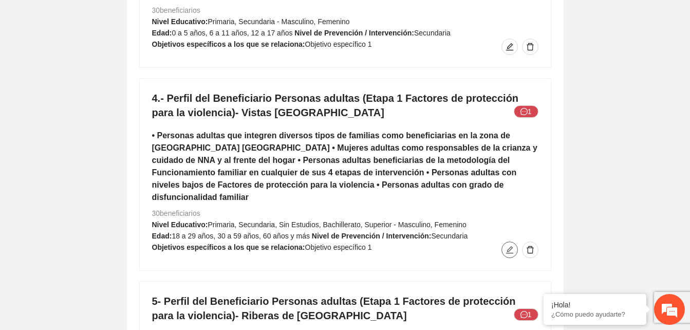
click at [512, 246] on icon "edit" at bounding box center [510, 250] width 8 height 8
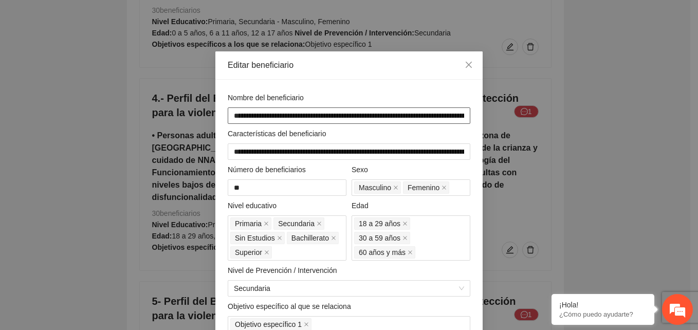
click at [363, 111] on input "**********" at bounding box center [349, 115] width 243 height 16
click at [347, 117] on input "**********" at bounding box center [349, 115] width 243 height 16
click at [683, 122] on div "**********" at bounding box center [349, 165] width 698 height 330
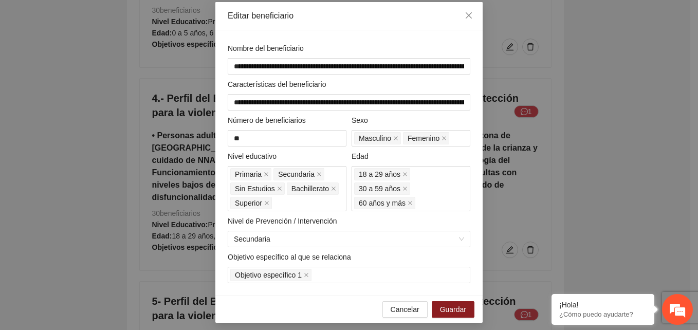
scroll to position [54, 0]
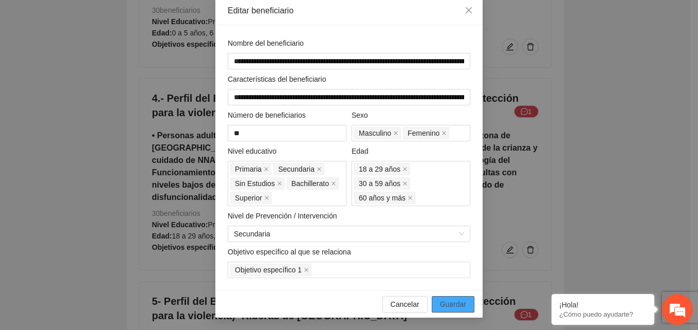
click at [449, 305] on span "Guardar" at bounding box center [453, 304] width 26 height 11
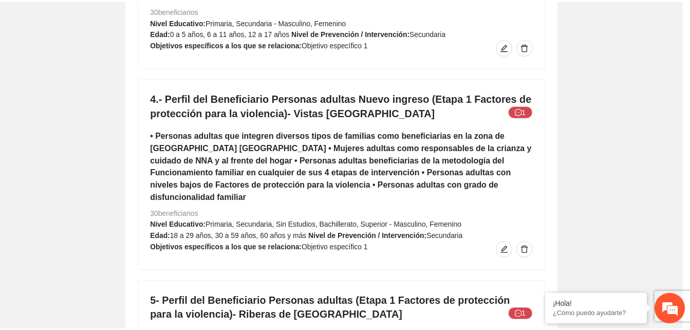
scroll to position [0, 0]
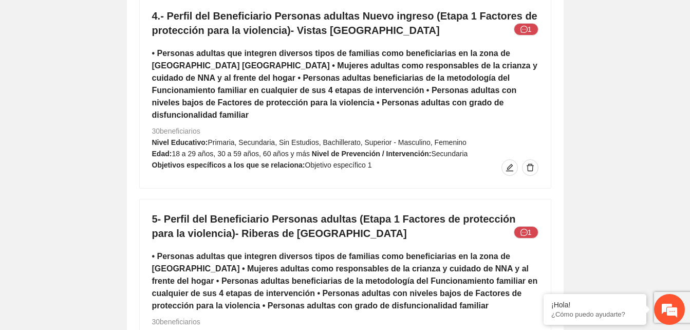
scroll to position [4749, 0]
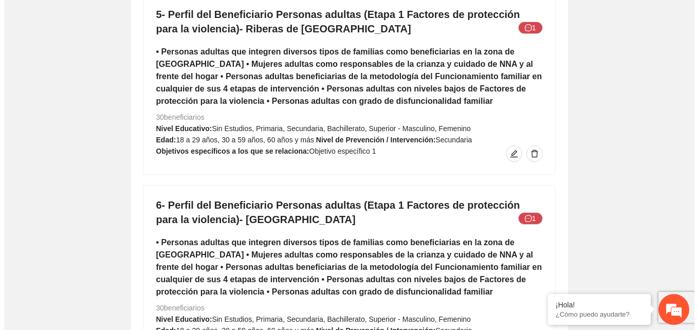
scroll to position [4934, 0]
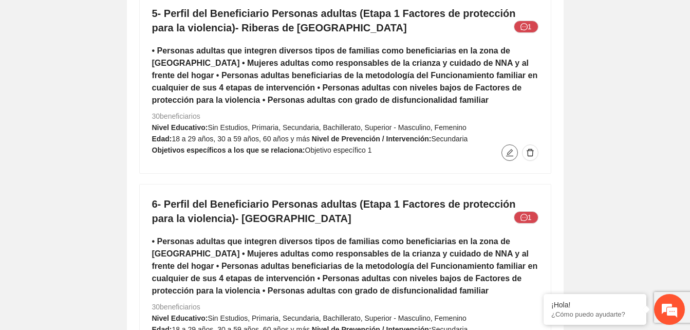
click at [506, 149] on icon "edit" at bounding box center [510, 153] width 8 height 8
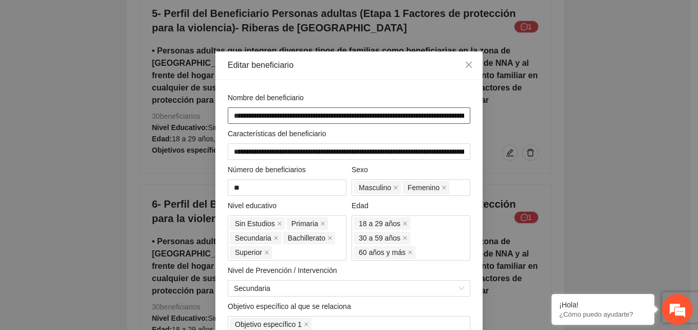
click at [360, 115] on input "**********" at bounding box center [349, 115] width 243 height 16
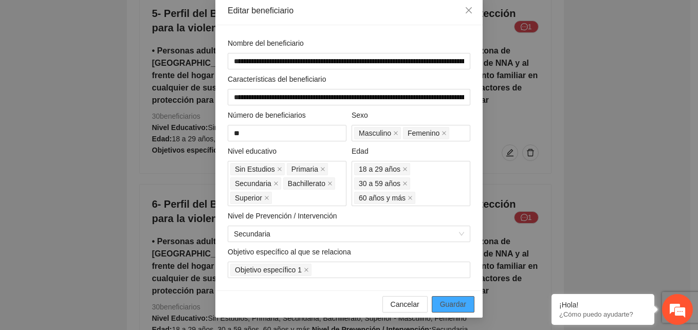
click at [452, 305] on span "Guardar" at bounding box center [453, 304] width 26 height 11
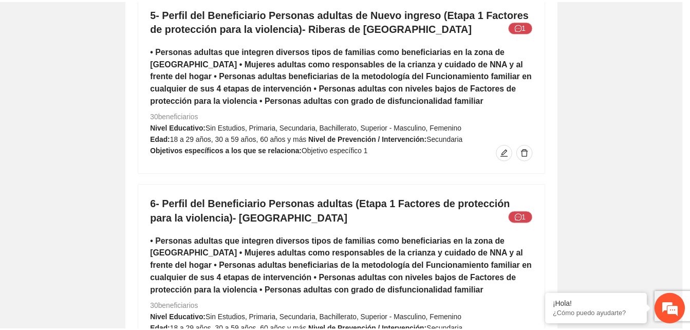
scroll to position [0, 0]
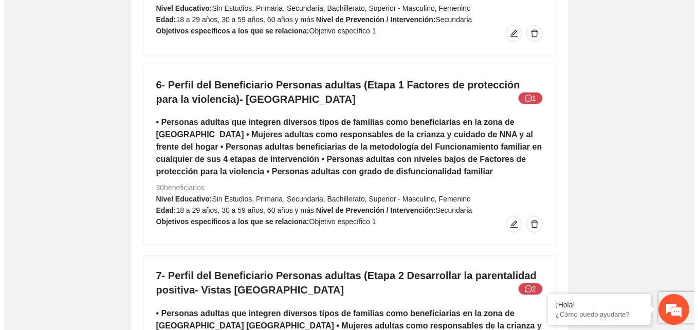
scroll to position [5058, 0]
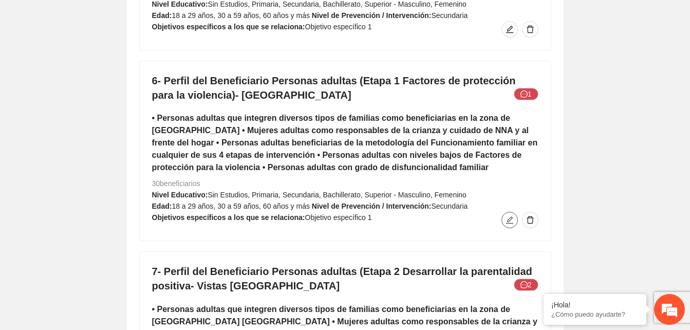
click at [511, 216] on icon "edit" at bounding box center [510, 220] width 8 height 8
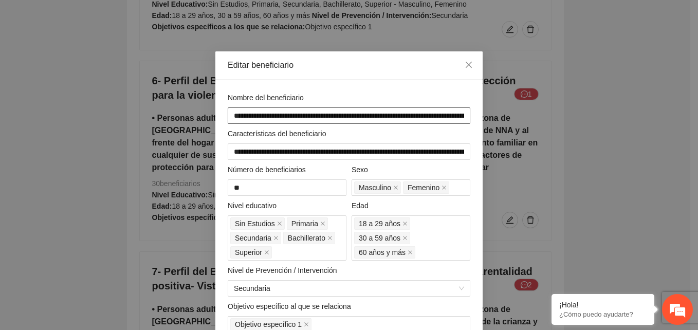
click at [361, 117] on input "**********" at bounding box center [349, 115] width 243 height 16
click at [583, 114] on div "**********" at bounding box center [349, 165] width 698 height 330
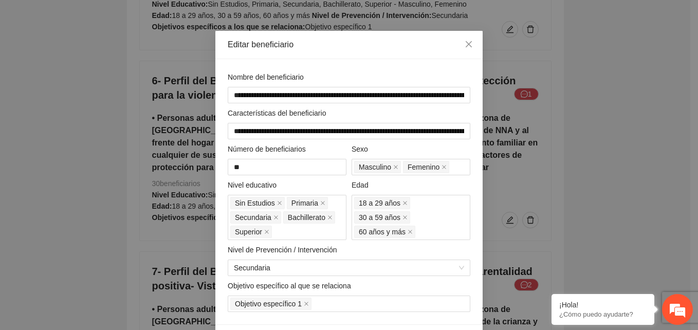
scroll to position [54, 0]
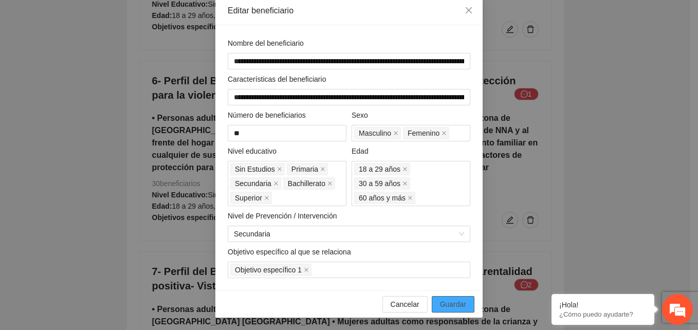
click at [450, 305] on span "Guardar" at bounding box center [453, 304] width 26 height 11
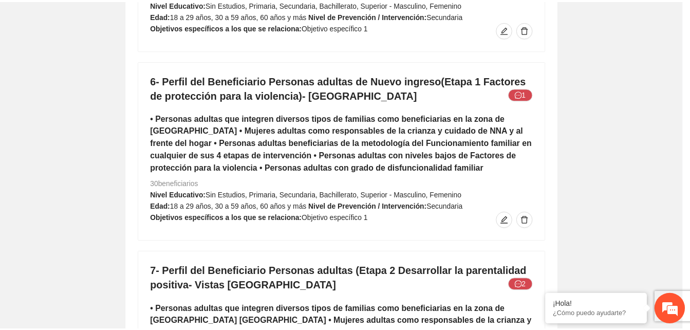
scroll to position [0, 0]
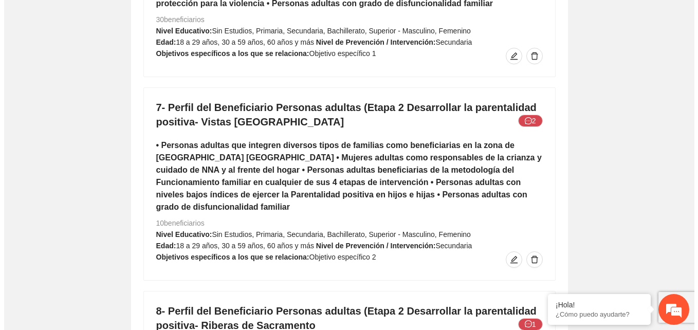
scroll to position [5222, 0]
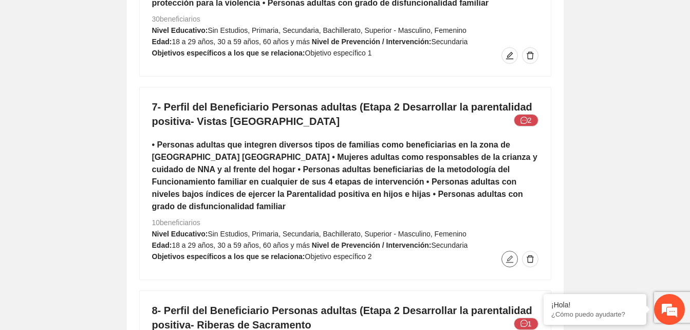
click at [510, 255] on icon "edit" at bounding box center [510, 259] width 8 height 8
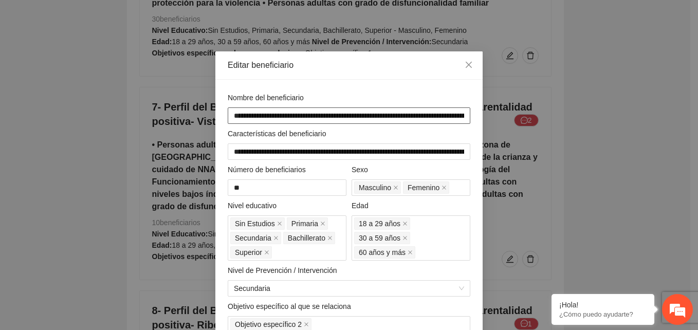
click at [361, 113] on input "**********" at bounding box center [349, 115] width 243 height 16
click at [600, 127] on div "**********" at bounding box center [349, 165] width 698 height 330
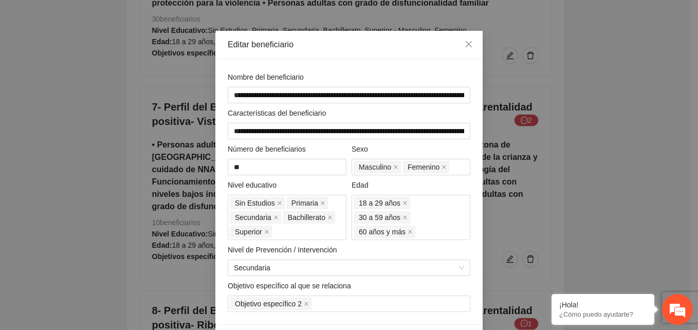
scroll to position [54, 0]
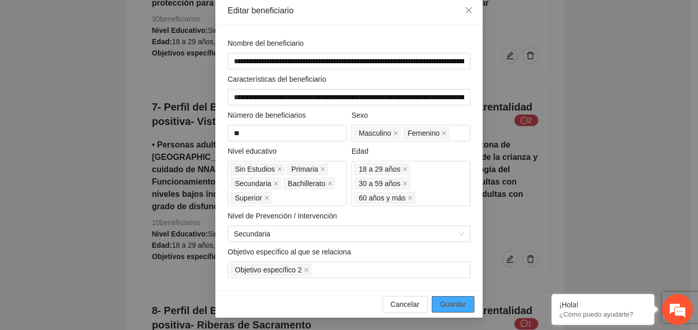
click at [458, 303] on span "Guardar" at bounding box center [453, 304] width 26 height 11
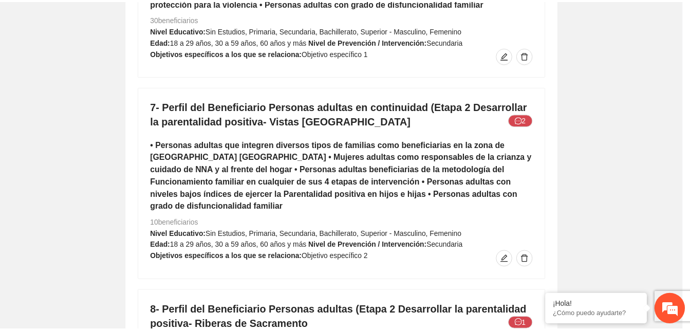
scroll to position [0, 0]
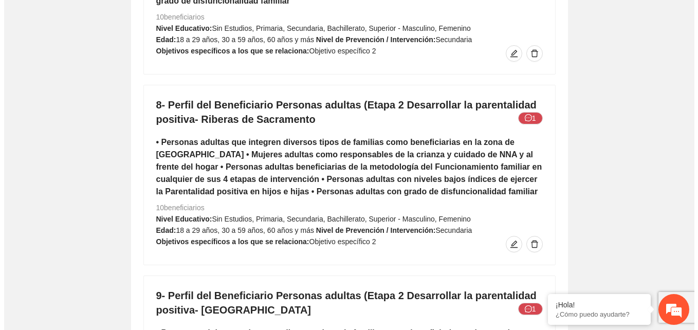
scroll to position [5448, 0]
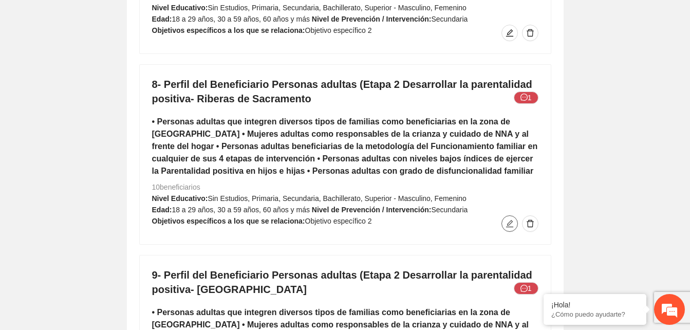
click at [503, 219] on span "edit" at bounding box center [509, 223] width 15 height 8
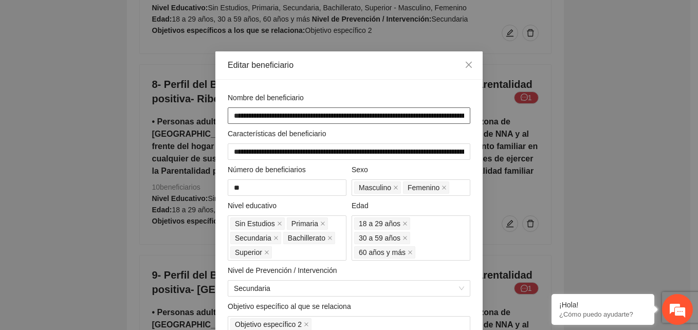
click at [361, 113] on input "**********" at bounding box center [349, 115] width 243 height 16
click at [610, 87] on div "**********" at bounding box center [349, 165] width 698 height 330
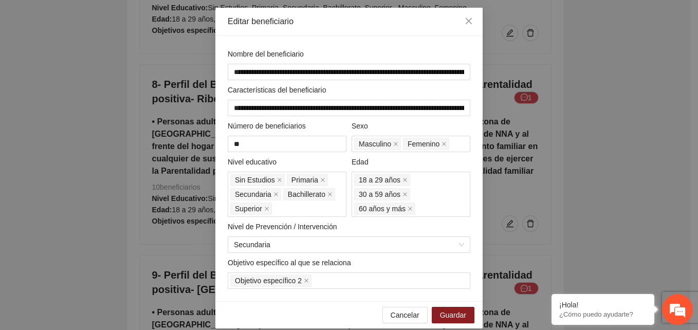
scroll to position [54, 0]
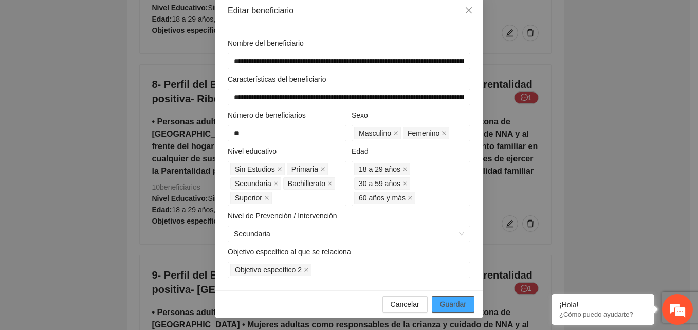
click at [447, 301] on span "Guardar" at bounding box center [453, 304] width 26 height 11
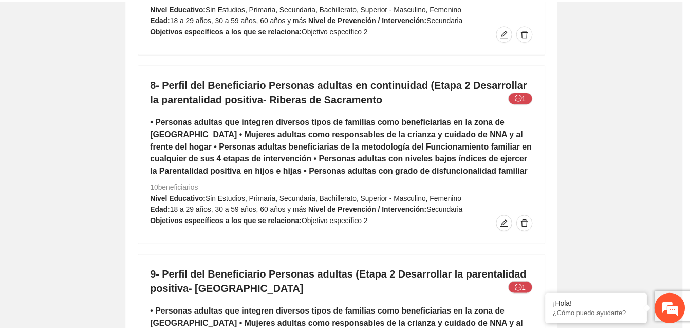
scroll to position [0, 0]
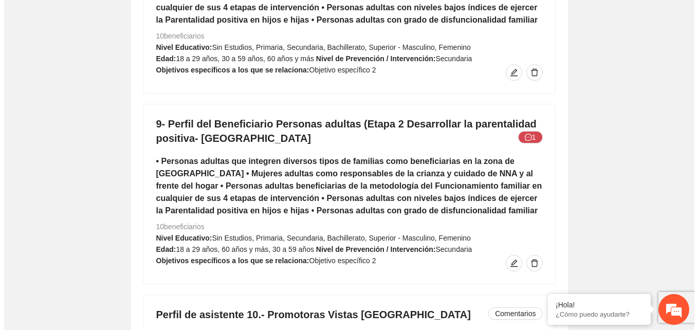
scroll to position [5613, 0]
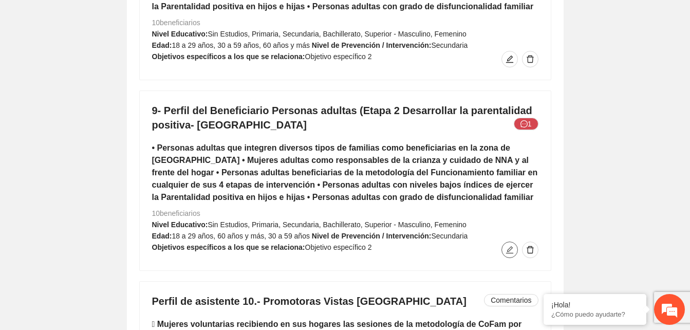
click at [511, 246] on icon "edit" at bounding box center [509, 249] width 7 height 7
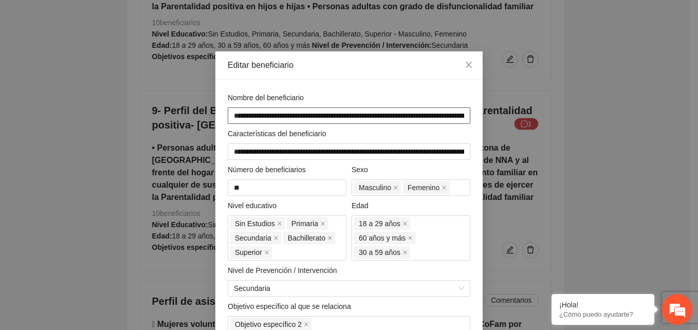
click at [361, 116] on input "**********" at bounding box center [349, 115] width 243 height 16
click at [633, 78] on div "**********" at bounding box center [349, 165] width 698 height 330
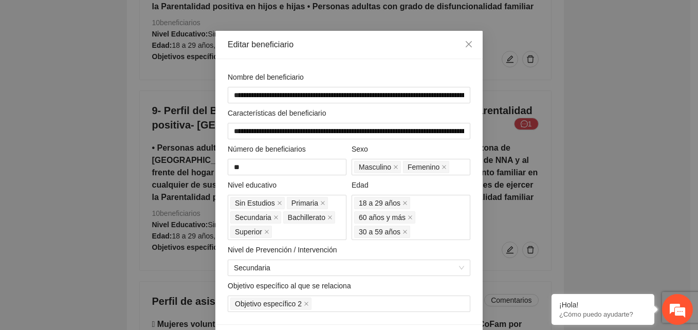
scroll to position [54, 0]
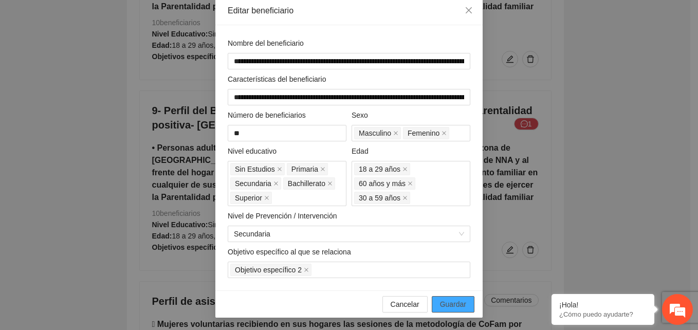
click at [440, 304] on span "Guardar" at bounding box center [453, 304] width 26 height 11
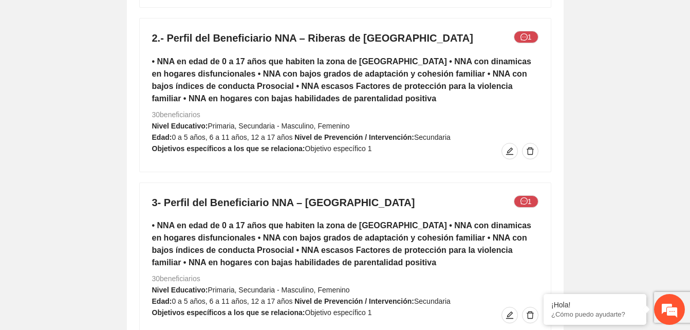
scroll to position [4359, 0]
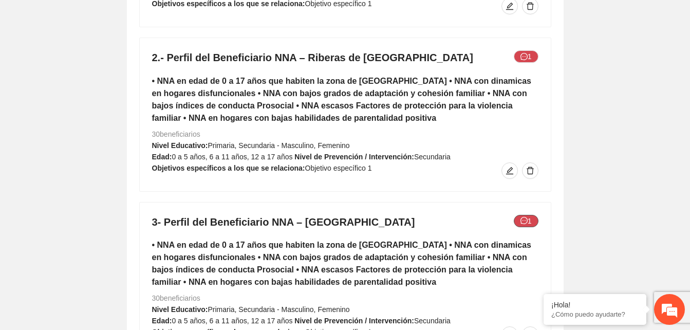
click at [526, 221] on icon "message" at bounding box center [524, 220] width 7 height 7
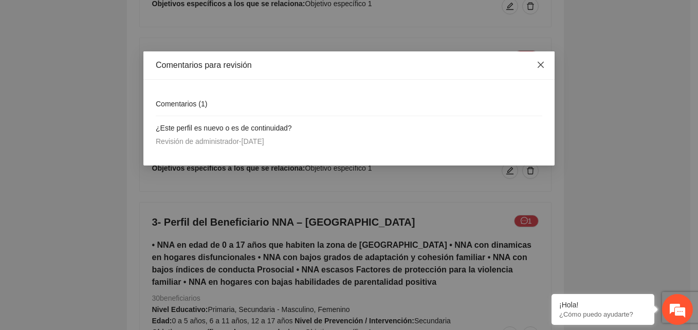
click at [538, 60] on span "Close" at bounding box center [541, 65] width 28 height 28
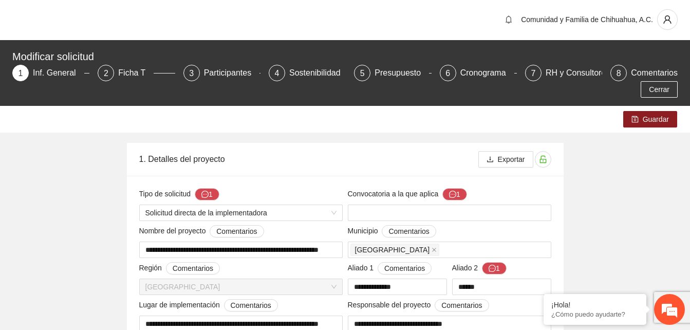
scroll to position [0, 0]
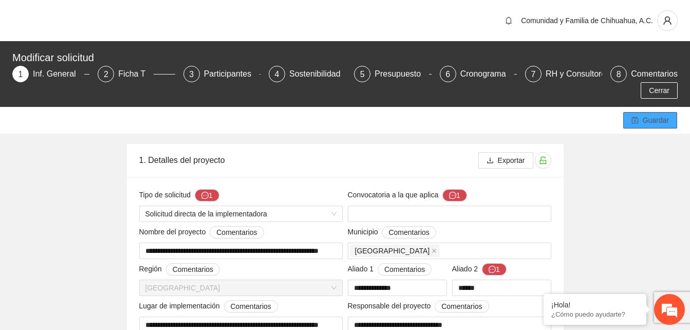
click at [642, 120] on button "Guardar" at bounding box center [650, 120] width 54 height 16
click at [650, 118] on span "Guardar" at bounding box center [656, 120] width 26 height 11
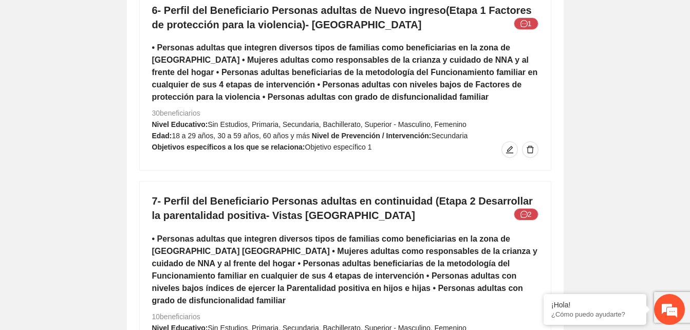
scroll to position [5174, 0]
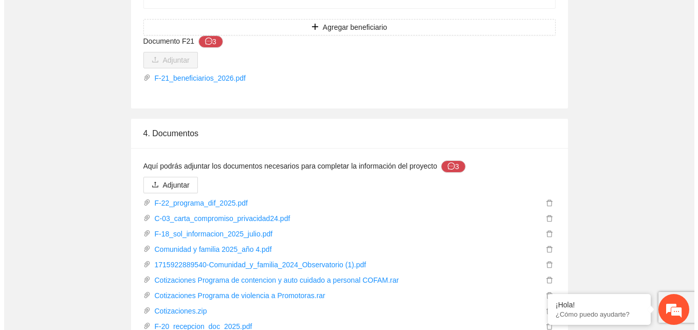
scroll to position [6520, 0]
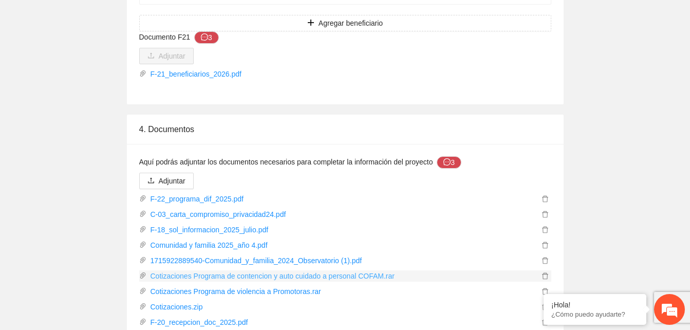
click at [330, 270] on link "Cotizaciones Programa de contencion y auto cuidado a personal COFAM.rar" at bounding box center [342, 275] width 393 height 11
click at [546, 272] on icon "delete" at bounding box center [545, 275] width 7 height 7
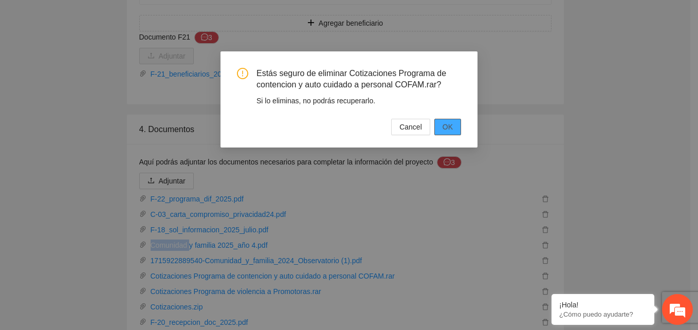
click at [449, 124] on span "OK" at bounding box center [448, 126] width 10 height 11
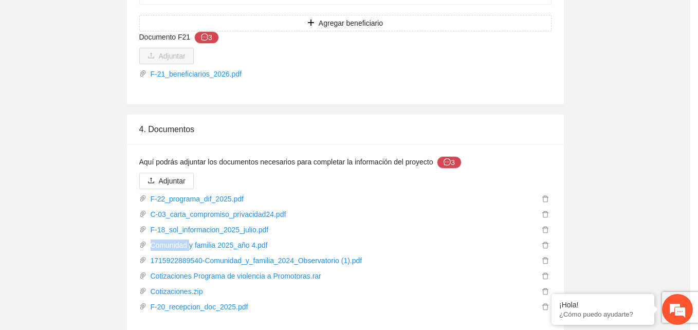
scroll to position [6504, 0]
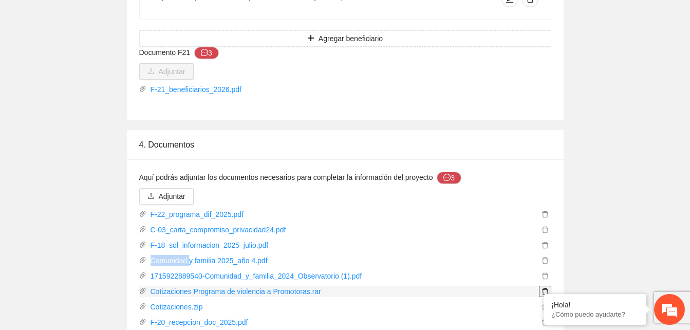
click at [545, 288] on icon "delete" at bounding box center [545, 291] width 7 height 7
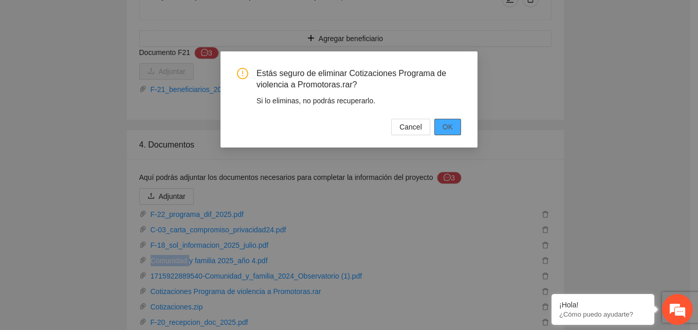
click at [443, 125] on span "OK" at bounding box center [448, 126] width 10 height 11
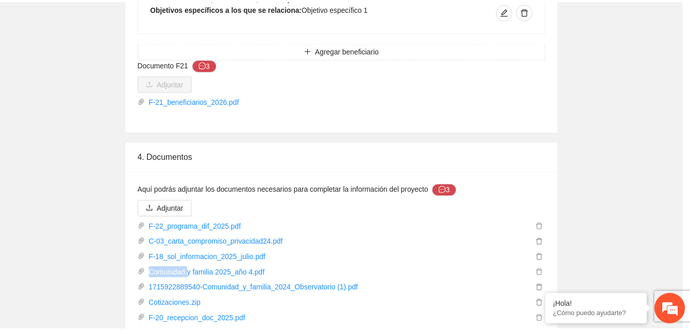
scroll to position [6489, 0]
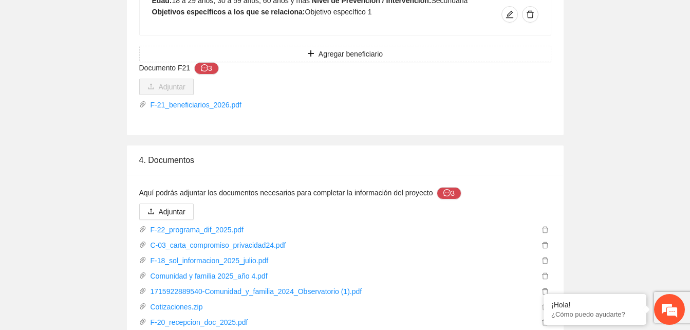
click at [179, 206] on span "Adjuntar" at bounding box center [172, 211] width 27 height 11
click at [181, 206] on span "Adjuntar" at bounding box center [172, 211] width 27 height 11
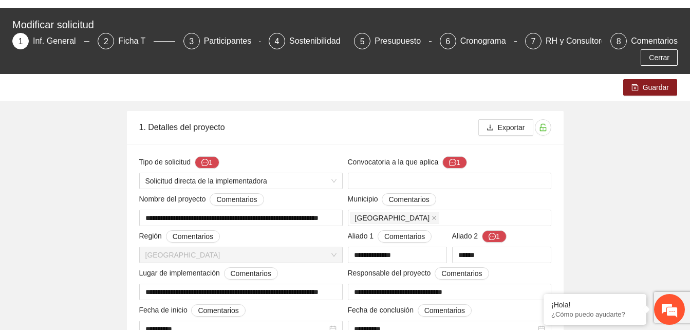
scroll to position [10, 0]
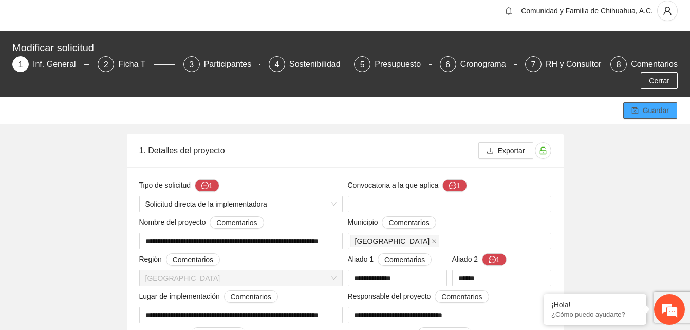
click at [640, 106] on button "Guardar" at bounding box center [650, 110] width 54 height 16
click at [656, 111] on span "Guardar" at bounding box center [656, 110] width 26 height 11
click at [124, 61] on div "Ficha T" at bounding box center [135, 64] width 35 height 16
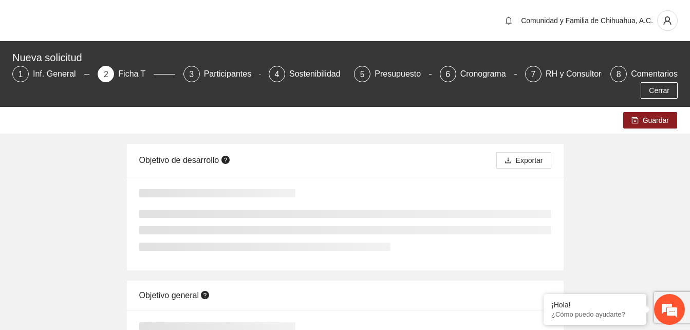
click at [65, 161] on div "Guardar Objetivo de desarrollo Exportar Objetivo general" at bounding box center [345, 307] width 690 height 400
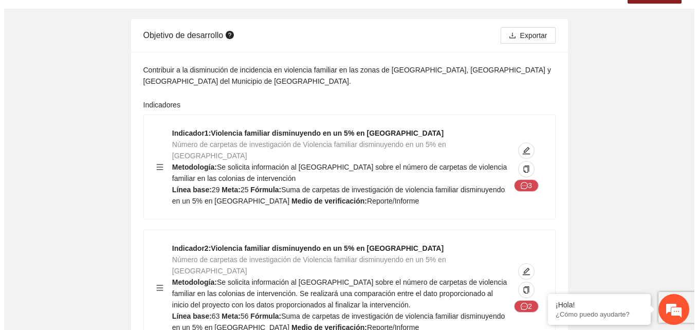
scroll to position [123, 0]
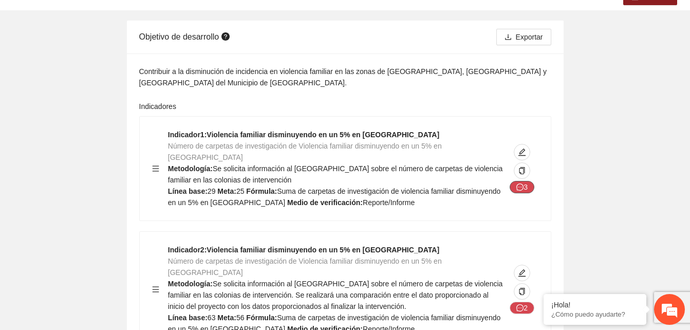
click at [523, 183] on icon "message" at bounding box center [520, 186] width 7 height 7
click at [525, 144] on button "button" at bounding box center [522, 152] width 16 height 16
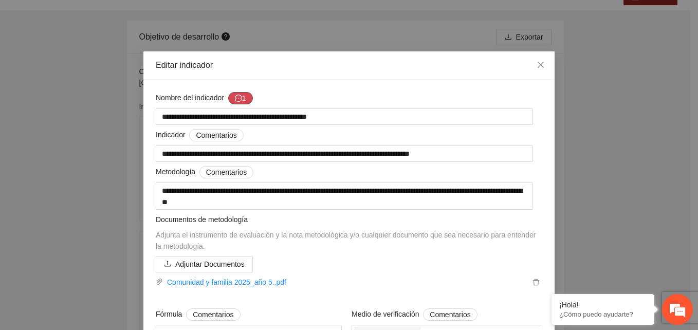
click at [241, 96] on button "1" at bounding box center [240, 98] width 25 height 12
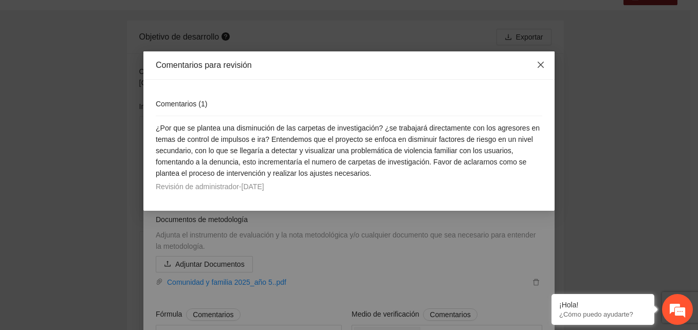
click at [542, 63] on icon "close" at bounding box center [541, 65] width 8 height 8
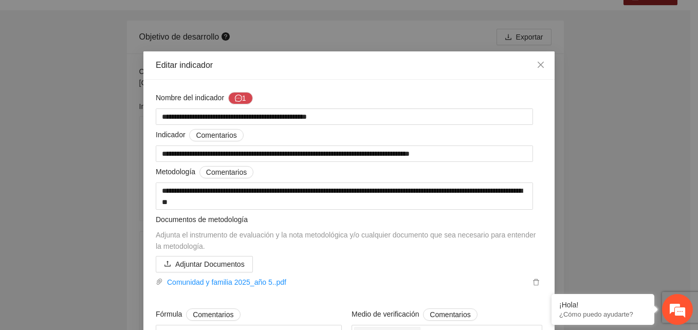
click at [590, 102] on div "**********" at bounding box center [349, 165] width 698 height 330
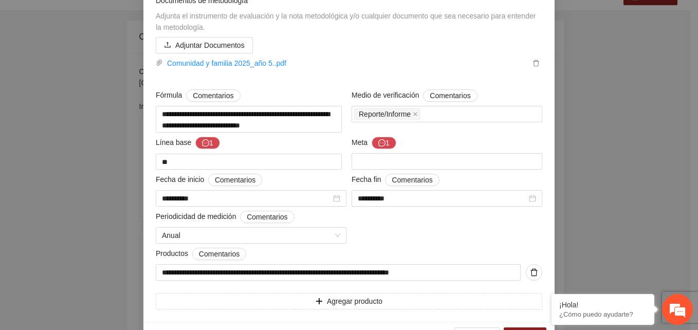
scroll to position [252, 0]
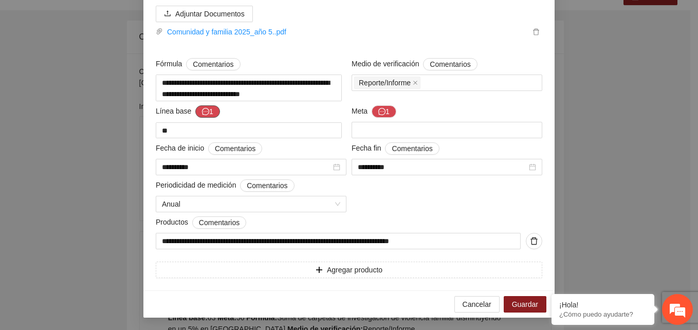
click at [205, 110] on button "1" at bounding box center [207, 111] width 25 height 12
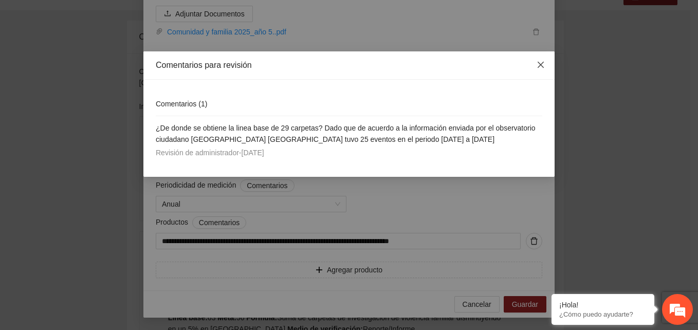
click at [539, 65] on icon "close" at bounding box center [541, 65] width 8 height 8
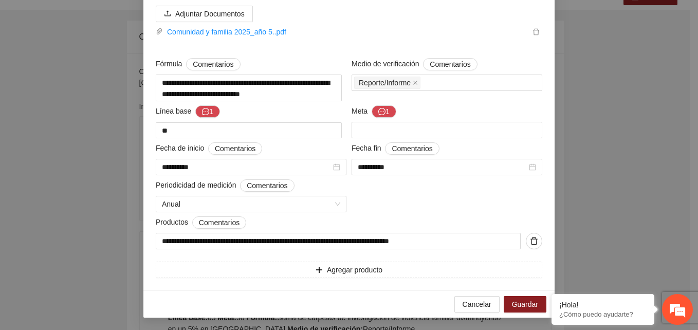
click at [590, 61] on div "**********" at bounding box center [349, 165] width 698 height 330
click at [469, 304] on span "Cancelar" at bounding box center [477, 304] width 29 height 11
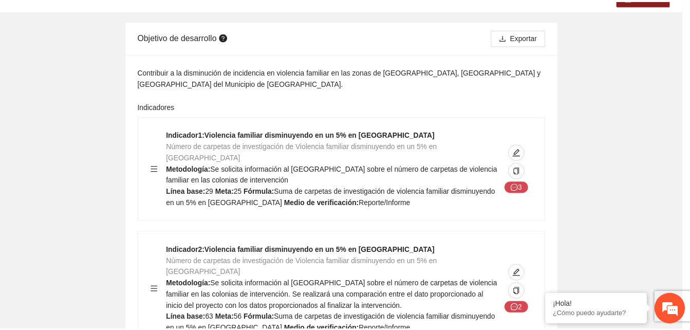
scroll to position [149, 0]
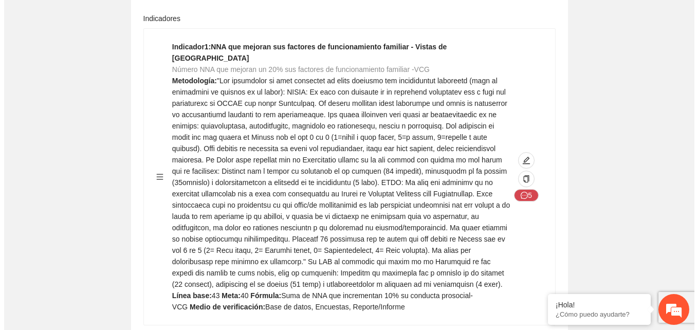
scroll to position [740, 0]
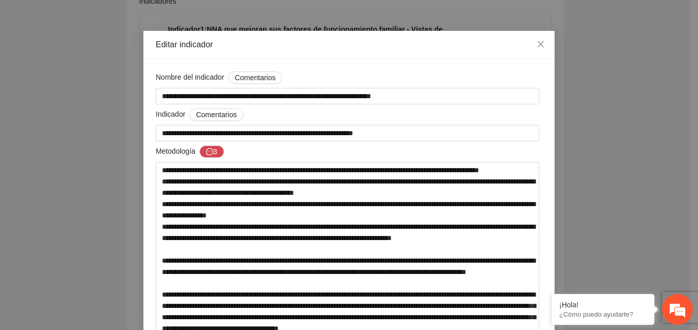
scroll to position [41, 0]
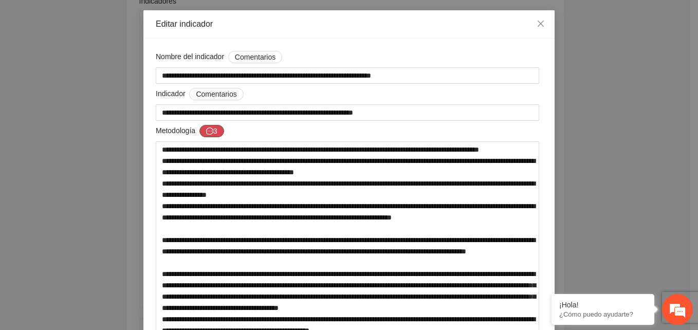
click at [207, 132] on icon "message" at bounding box center [209, 130] width 7 height 7
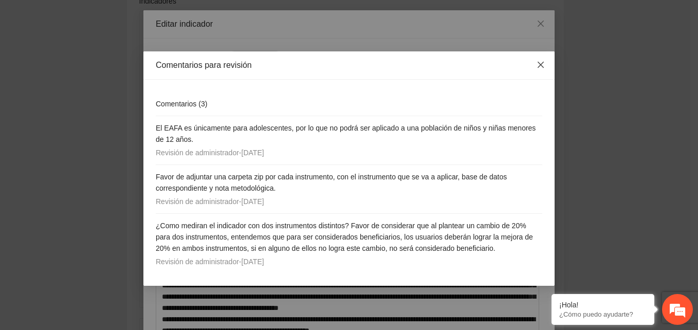
click at [539, 65] on icon "close" at bounding box center [541, 65] width 8 height 8
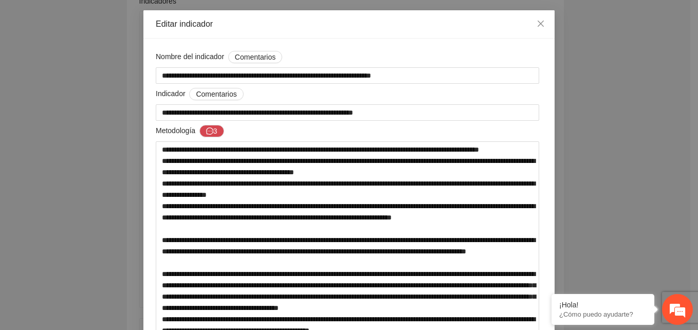
click at [603, 61] on div "**********" at bounding box center [349, 165] width 698 height 330
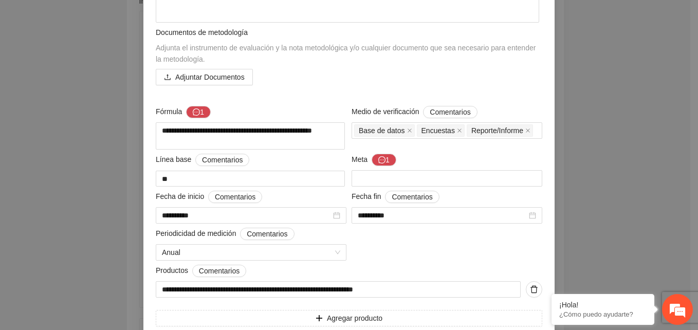
scroll to position [497, 0]
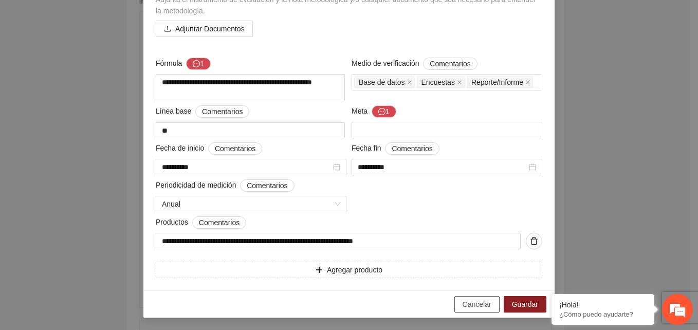
click at [476, 305] on span "Cancelar" at bounding box center [477, 304] width 29 height 11
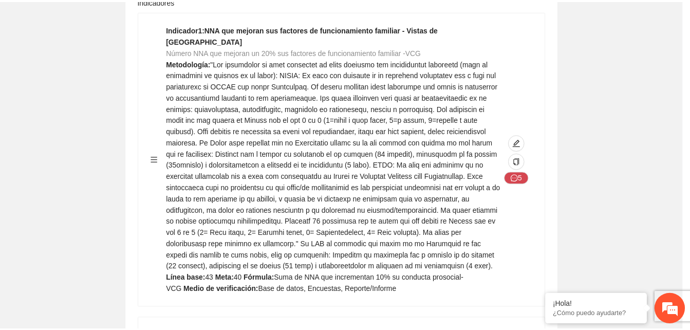
scroll to position [134, 0]
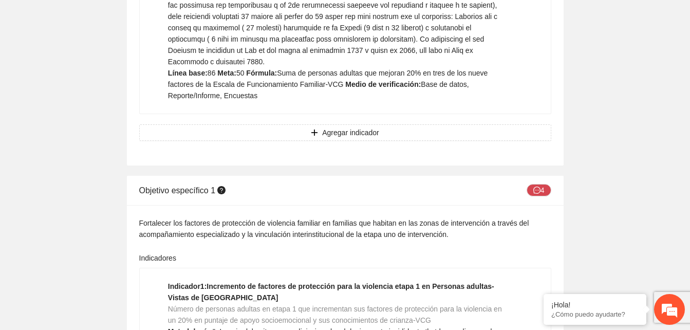
scroll to position [2632, 0]
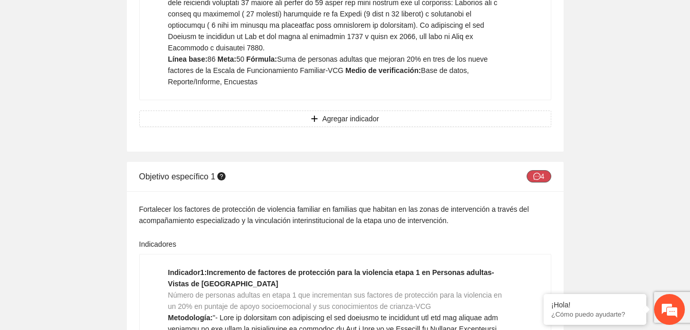
click at [537, 173] on icon "message" at bounding box center [537, 176] width 7 height 7
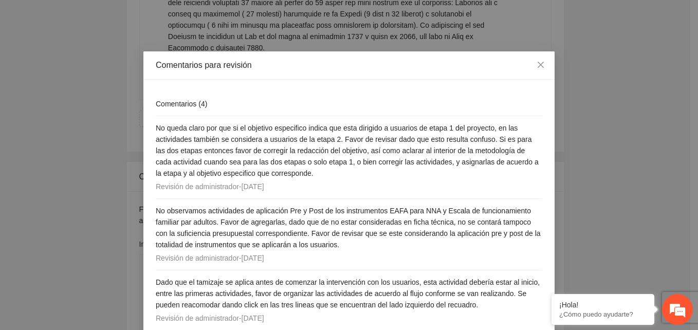
click at [608, 118] on div "Comentarios para revisión Comentarios ( 4 ) No queda claro por que si el objeti…" at bounding box center [349, 165] width 698 height 330
click at [538, 62] on icon "close" at bounding box center [541, 65] width 8 height 8
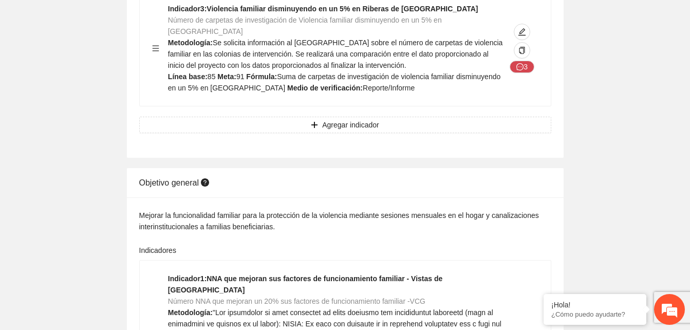
scroll to position [0, 0]
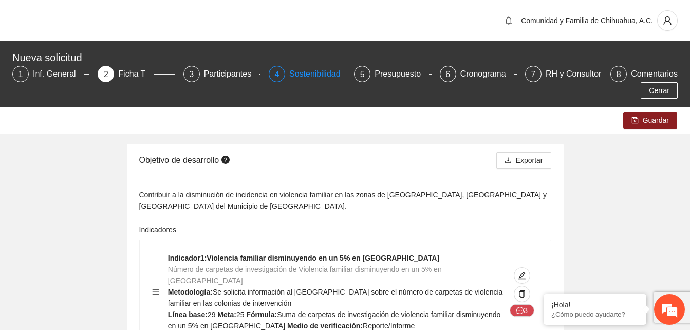
click at [300, 73] on div "Sostenibilidad" at bounding box center [319, 74] width 60 height 16
click at [0, 188] on html "Comunidad y Familia de Chihuahua, A.C. Nueva solicitud 1 Inf. General 2 Ficha T…" at bounding box center [345, 165] width 690 height 330
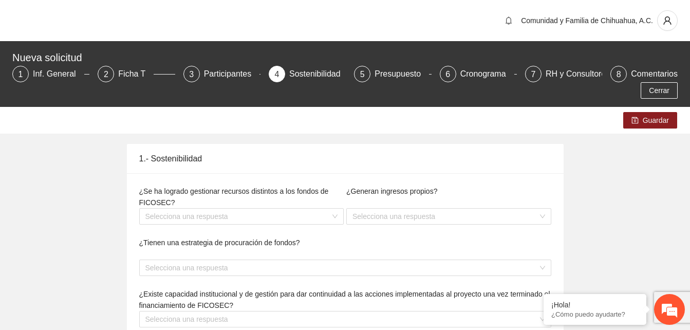
click at [111, 152] on div "1.- Sostenibilidad ¿Se ha logrado gestionar recursos distintos a los fondos de …" at bounding box center [345, 274] width 488 height 260
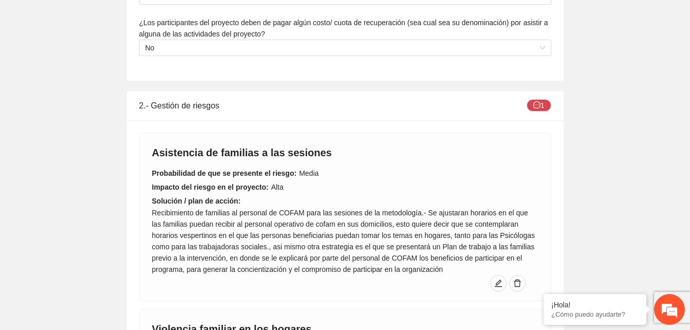
scroll to position [514, 0]
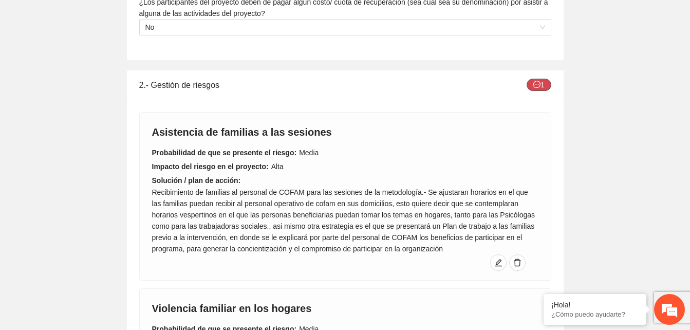
click at [536, 80] on button "1" at bounding box center [539, 85] width 25 height 12
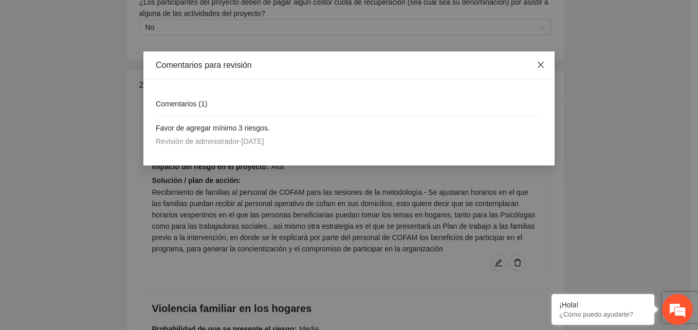
click at [542, 63] on icon "close" at bounding box center [541, 65] width 8 height 8
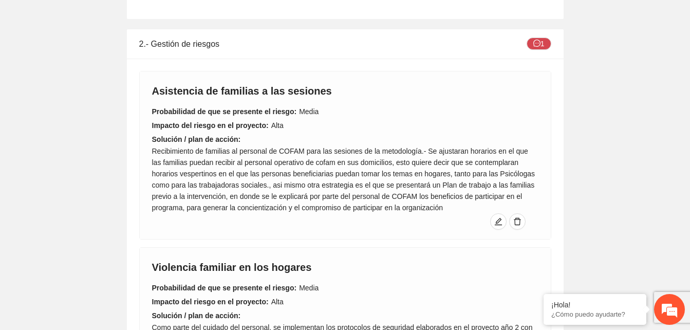
scroll to position [576, 0]
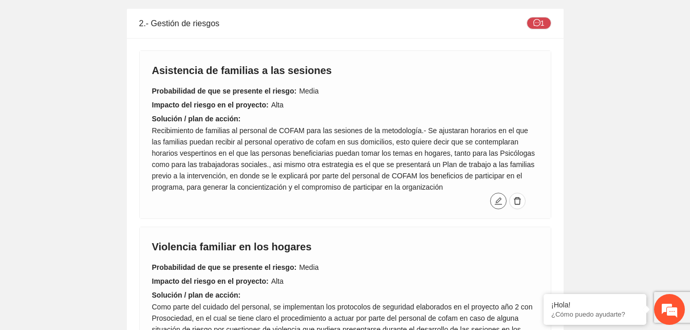
click at [494, 200] on icon "edit" at bounding box center [498, 201] width 8 height 8
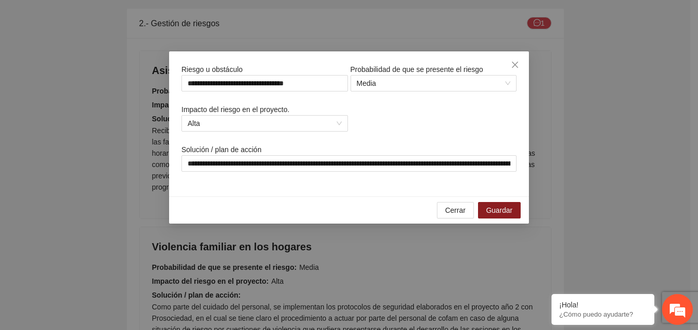
click at [639, 70] on div "**********" at bounding box center [349, 165] width 698 height 330
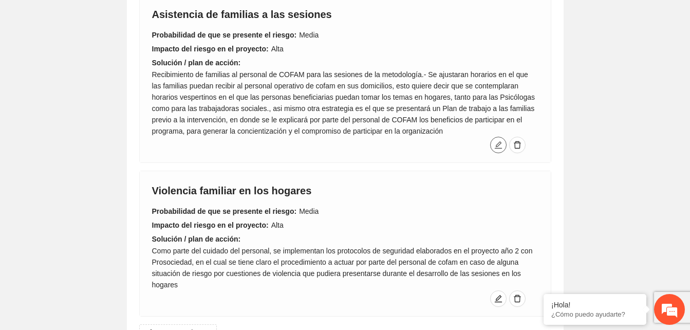
scroll to position [612, 0]
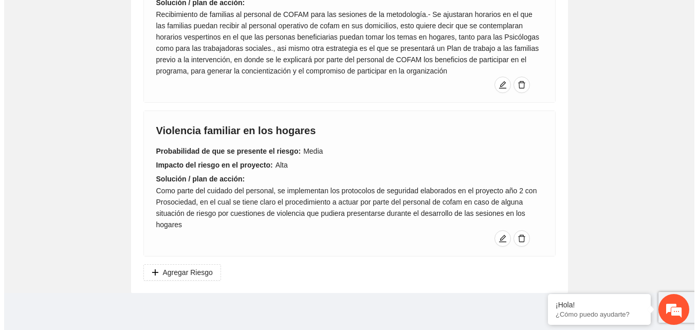
scroll to position [694, 0]
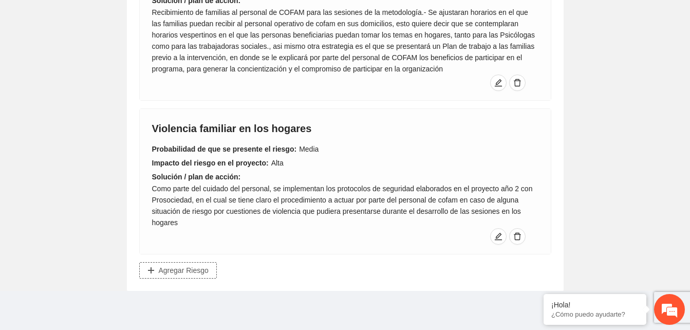
click at [173, 274] on span "Agregar Riesgo" at bounding box center [184, 270] width 50 height 11
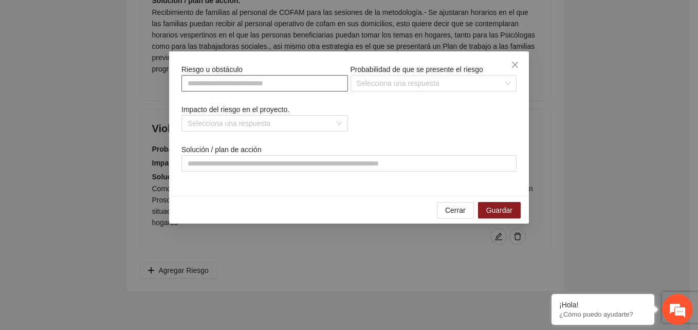
click at [211, 87] on input "text" at bounding box center [264, 83] width 167 height 16
click at [282, 82] on input "**********" at bounding box center [264, 83] width 167 height 16
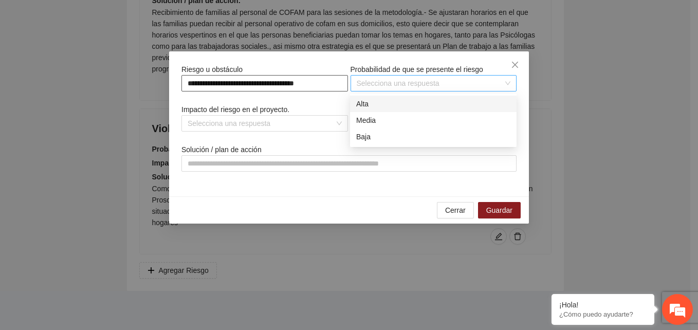
click at [506, 82] on div "Selecciona una respuesta" at bounding box center [434, 83] width 167 height 16
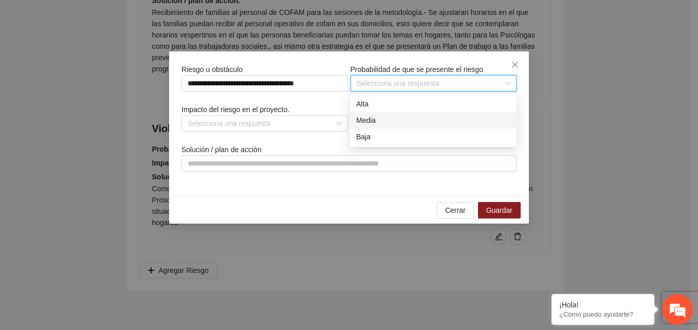
click at [373, 120] on div "Media" at bounding box center [433, 120] width 154 height 11
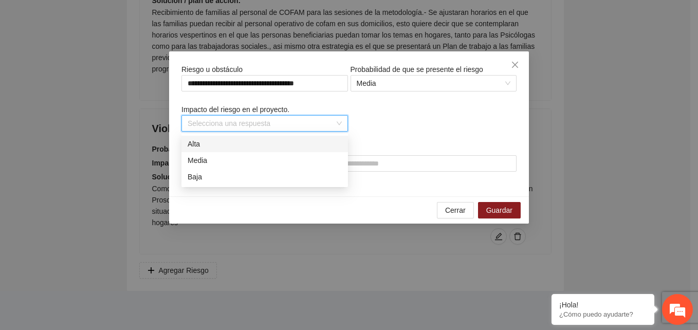
click at [246, 119] on input "search" at bounding box center [261, 123] width 147 height 15
click at [200, 161] on div "Media" at bounding box center [265, 160] width 154 height 11
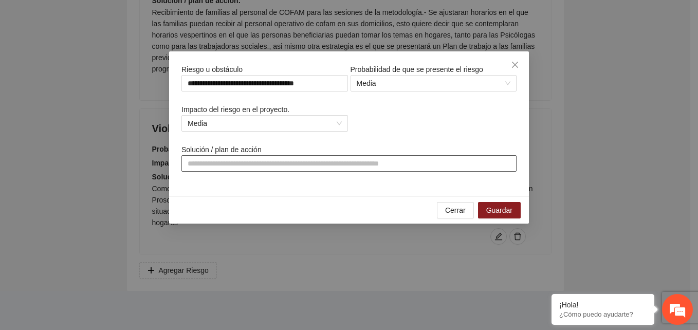
click at [202, 164] on input "text" at bounding box center [348, 163] width 335 height 16
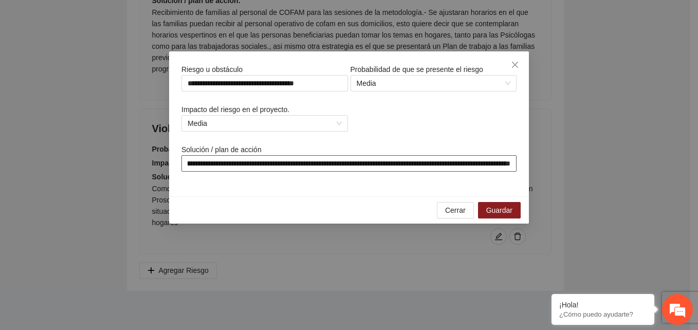
scroll to position [0, 371]
click at [348, 163] on input "**********" at bounding box center [348, 163] width 335 height 16
click at [356, 156] on input "**********" at bounding box center [348, 163] width 335 height 16
click at [505, 160] on input "**********" at bounding box center [348, 163] width 335 height 16
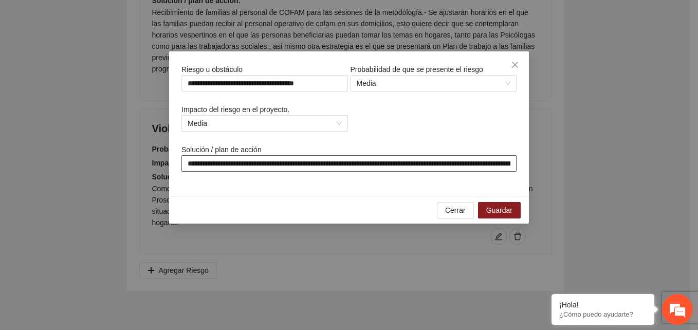
click at [499, 168] on input "**********" at bounding box center [348, 163] width 335 height 16
click at [498, 158] on input "**********" at bounding box center [348, 163] width 335 height 16
click at [492, 166] on input "**********" at bounding box center [348, 163] width 335 height 16
click at [475, 166] on input "**********" at bounding box center [348, 163] width 335 height 16
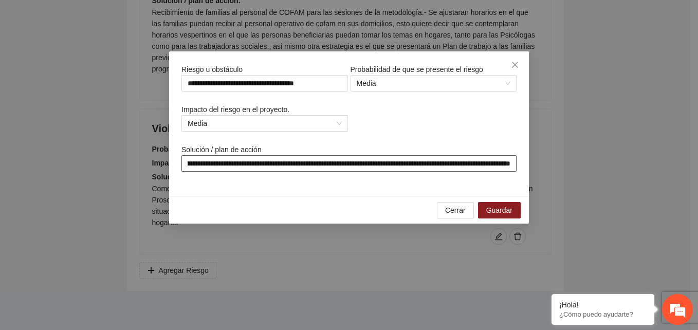
scroll to position [0, 1488]
click at [451, 161] on input "**********" at bounding box center [348, 163] width 335 height 16
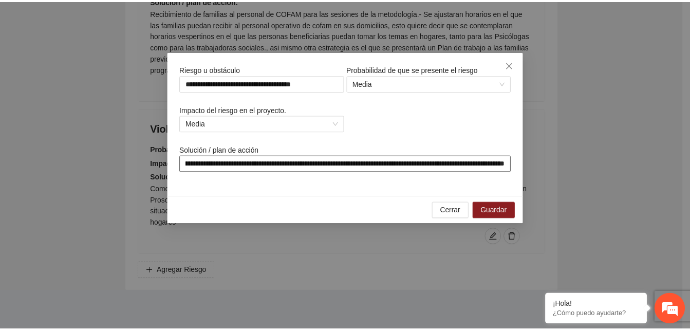
scroll to position [0, 0]
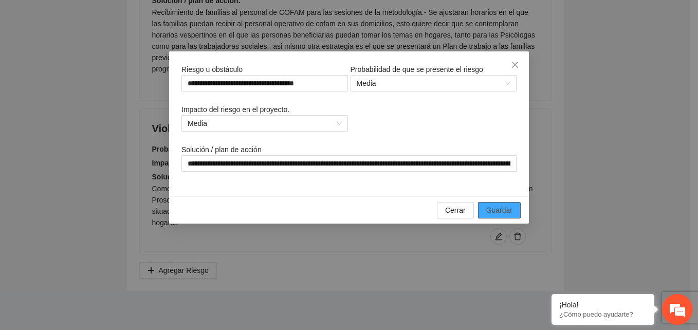
click at [493, 215] on span "Guardar" at bounding box center [499, 210] width 26 height 11
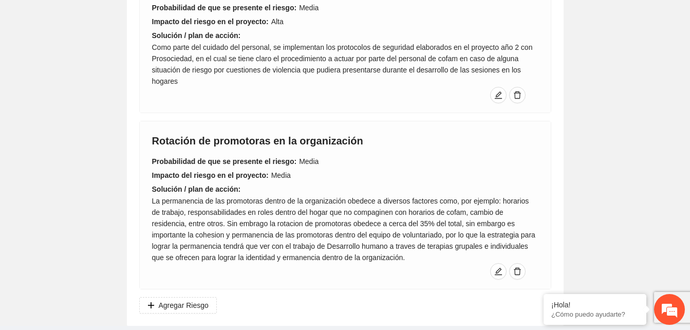
scroll to position [870, 0]
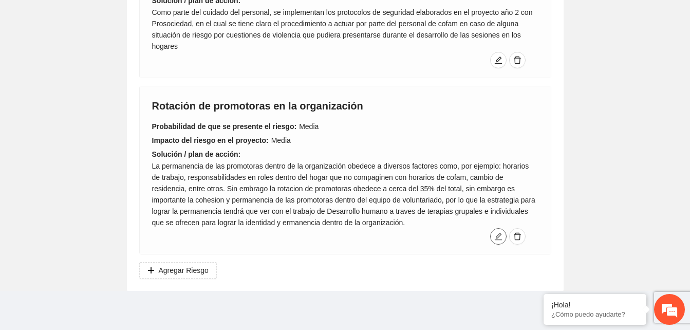
click at [495, 236] on icon "edit" at bounding box center [498, 236] width 8 height 8
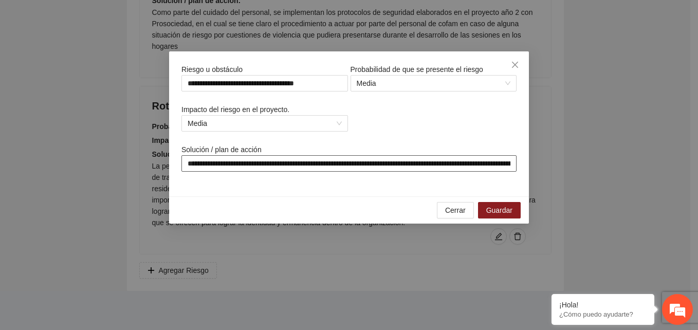
click at [237, 163] on input "**********" at bounding box center [348, 163] width 335 height 16
click at [228, 165] on input "**********" at bounding box center [348, 163] width 335 height 16
click at [489, 208] on span "Guardar" at bounding box center [499, 210] width 26 height 11
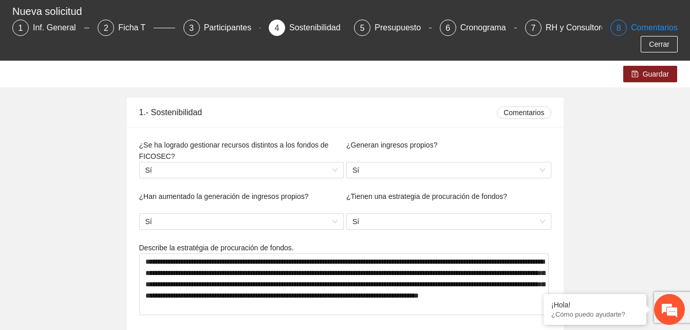
scroll to position [42, 0]
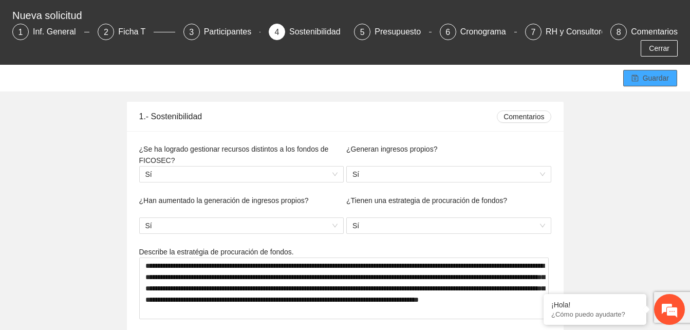
click at [648, 83] on span "Guardar" at bounding box center [656, 77] width 26 height 11
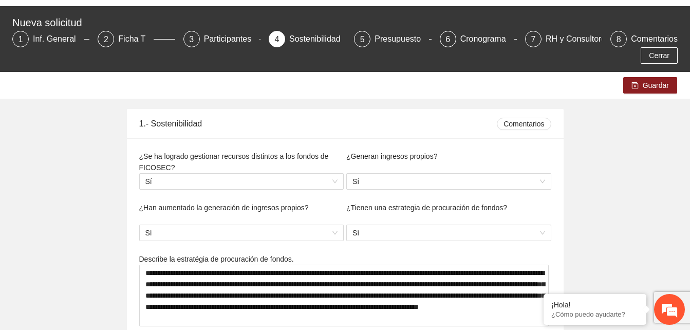
scroll to position [0, 0]
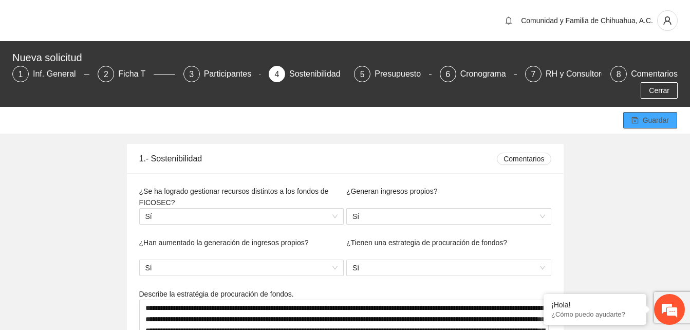
click at [636, 116] on button "Guardar" at bounding box center [650, 120] width 54 height 16
click at [623, 112] on button "Guardar" at bounding box center [650, 120] width 54 height 16
click at [647, 123] on span "Guardar" at bounding box center [656, 120] width 26 height 11
